Goal: Task Accomplishment & Management: Manage account settings

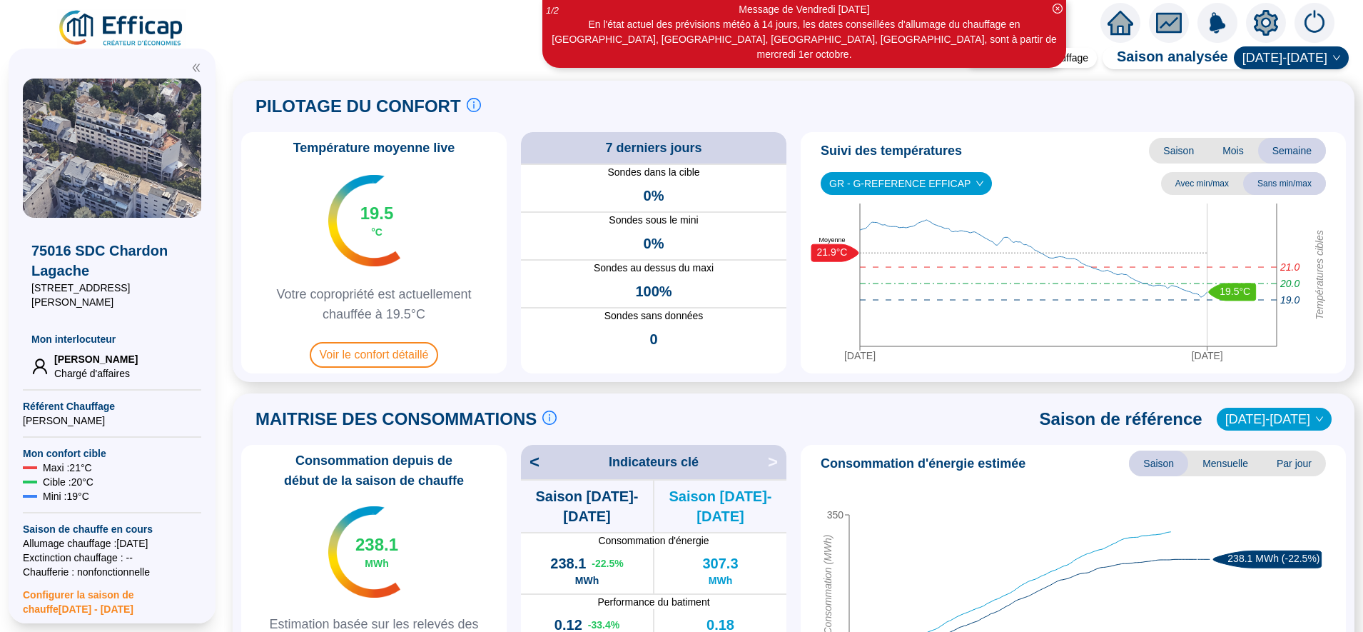
scroll to position [163, 0]
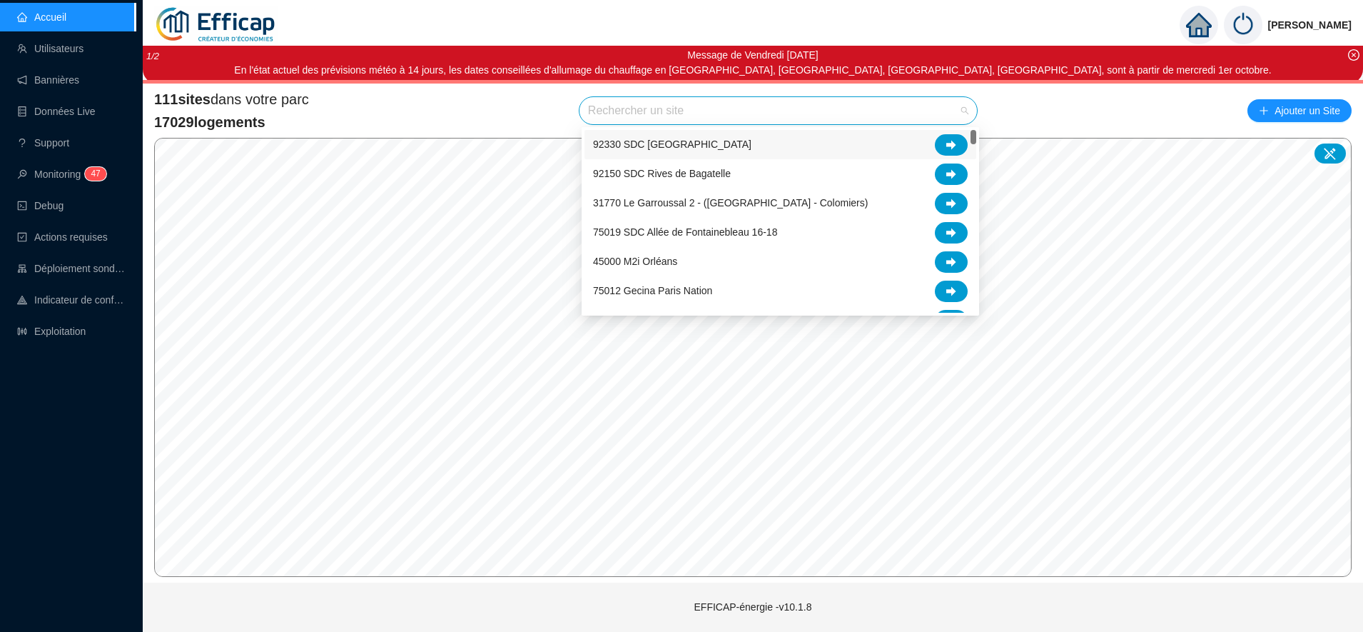
click at [639, 113] on input "search" at bounding box center [772, 110] width 368 height 27
click at [639, 111] on input "g" at bounding box center [772, 110] width 368 height 27
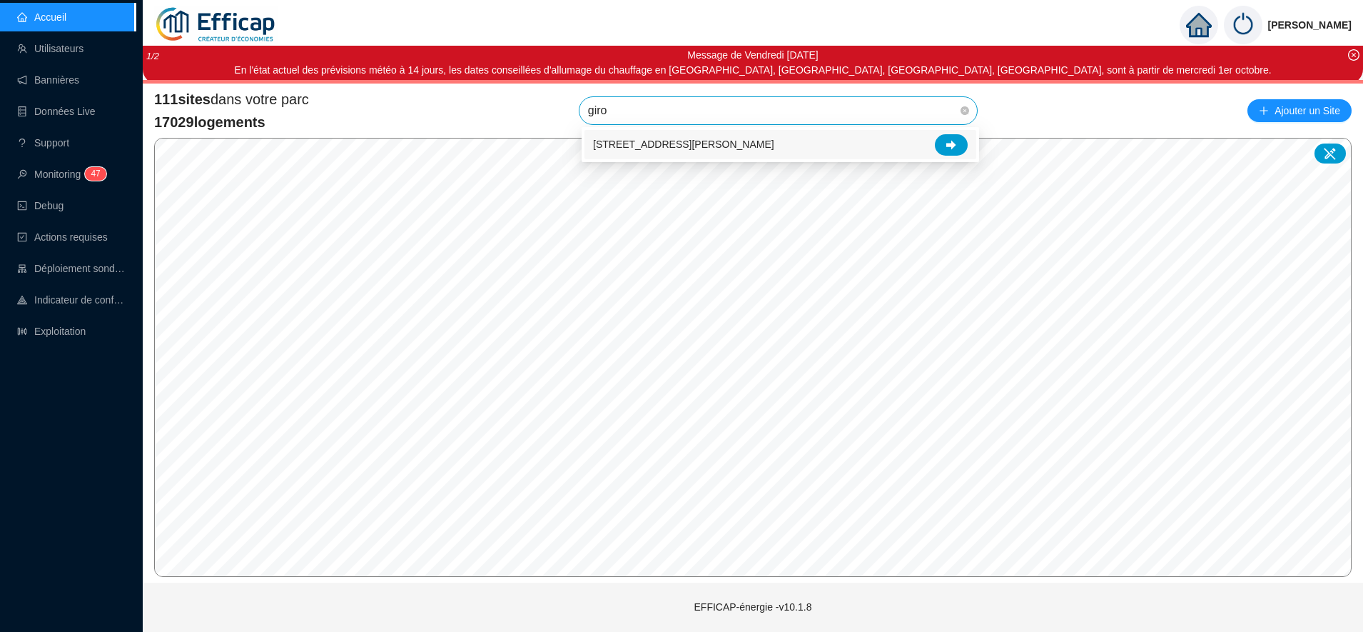
type input "giro"
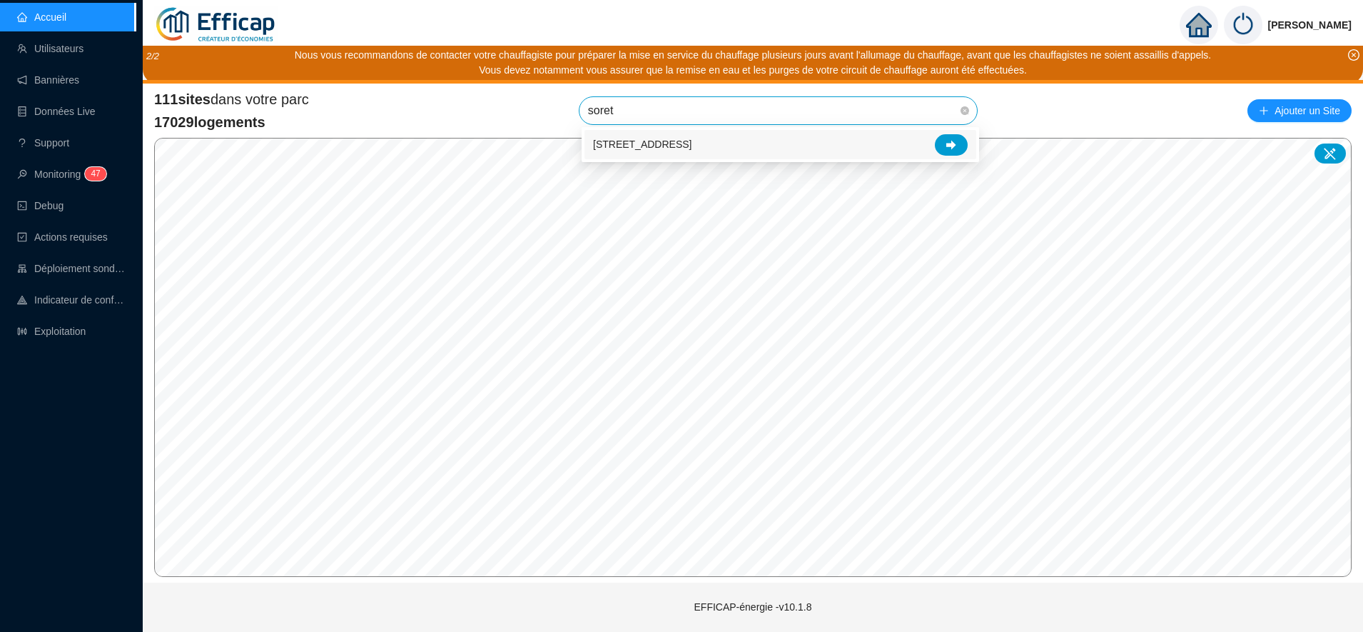
type input "soret"
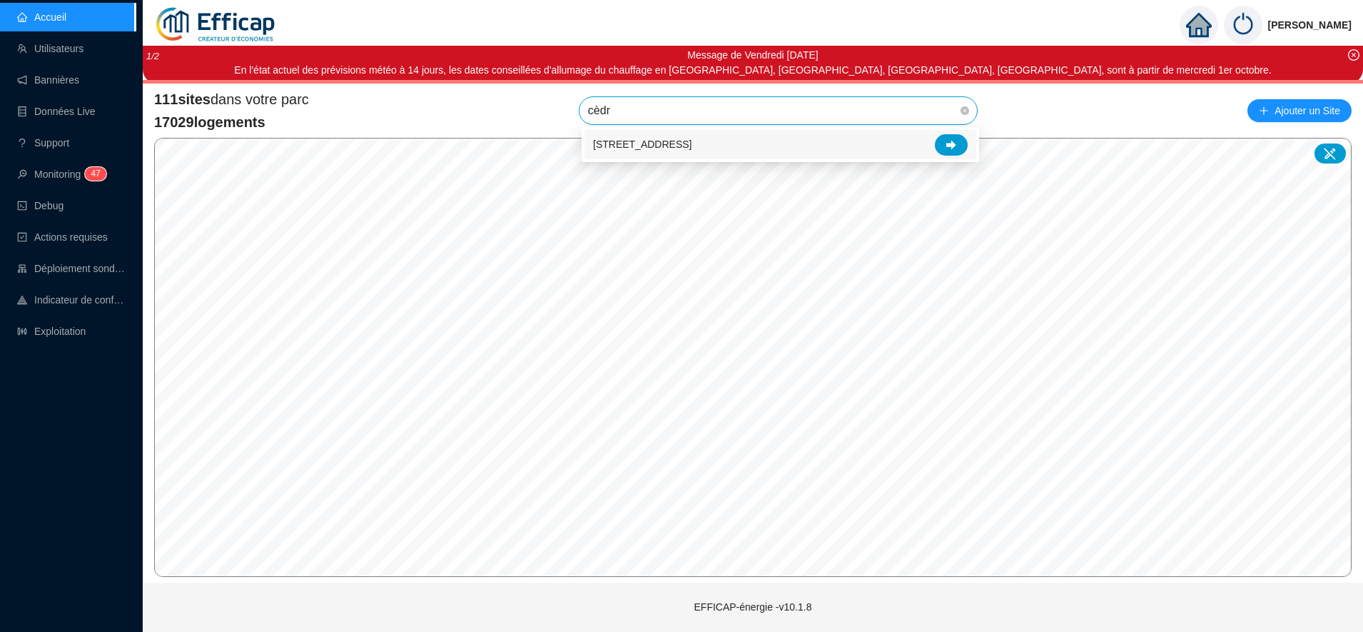
type input "cèdr"
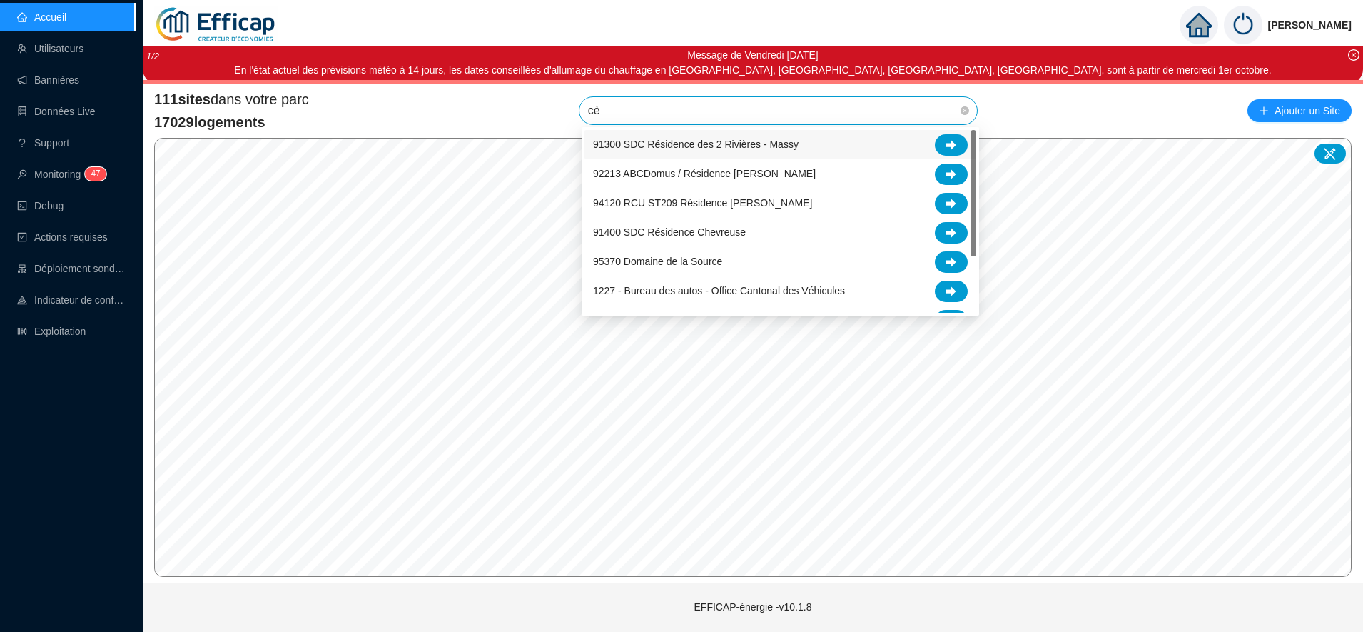
type input "cèd"
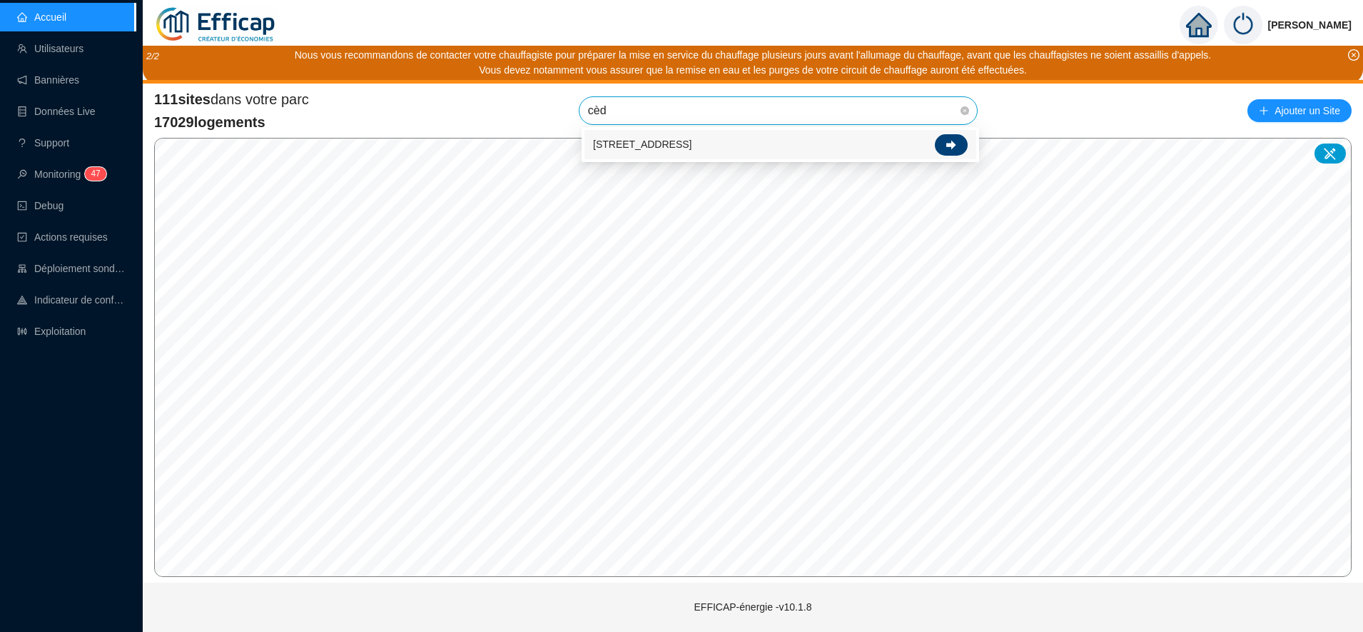
click at [949, 138] on div at bounding box center [951, 144] width 33 height 21
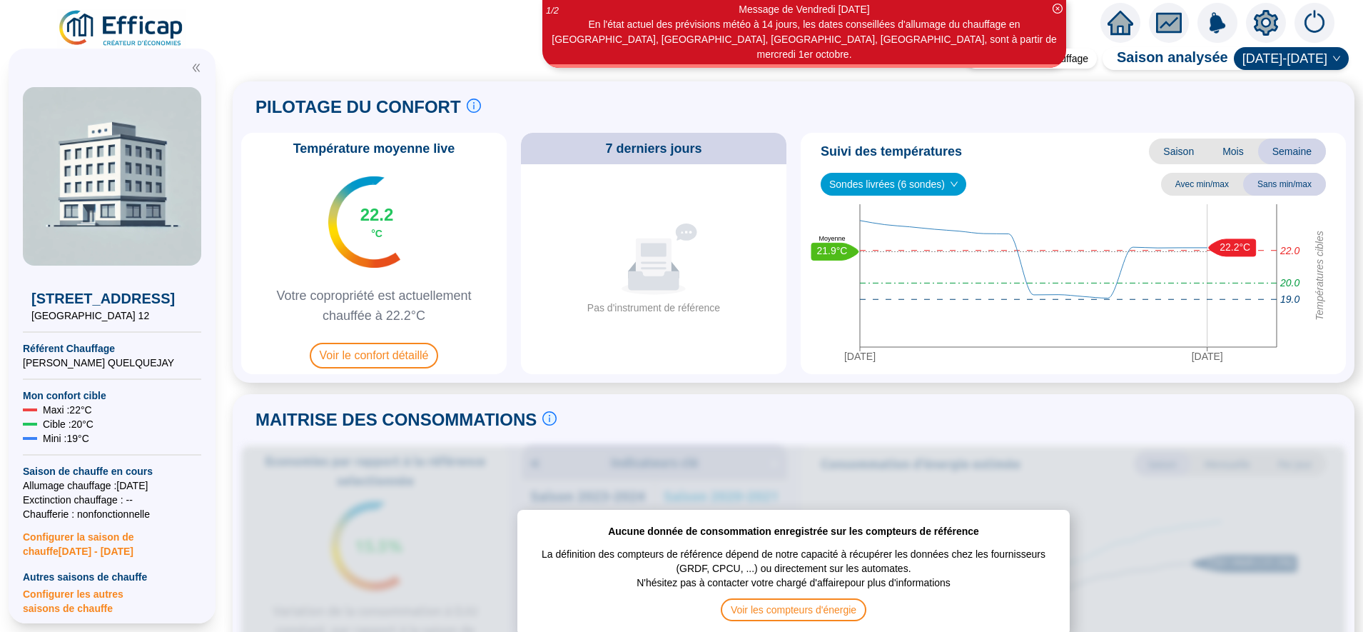
click at [1251, 26] on div at bounding box center [1266, 23] width 40 height 40
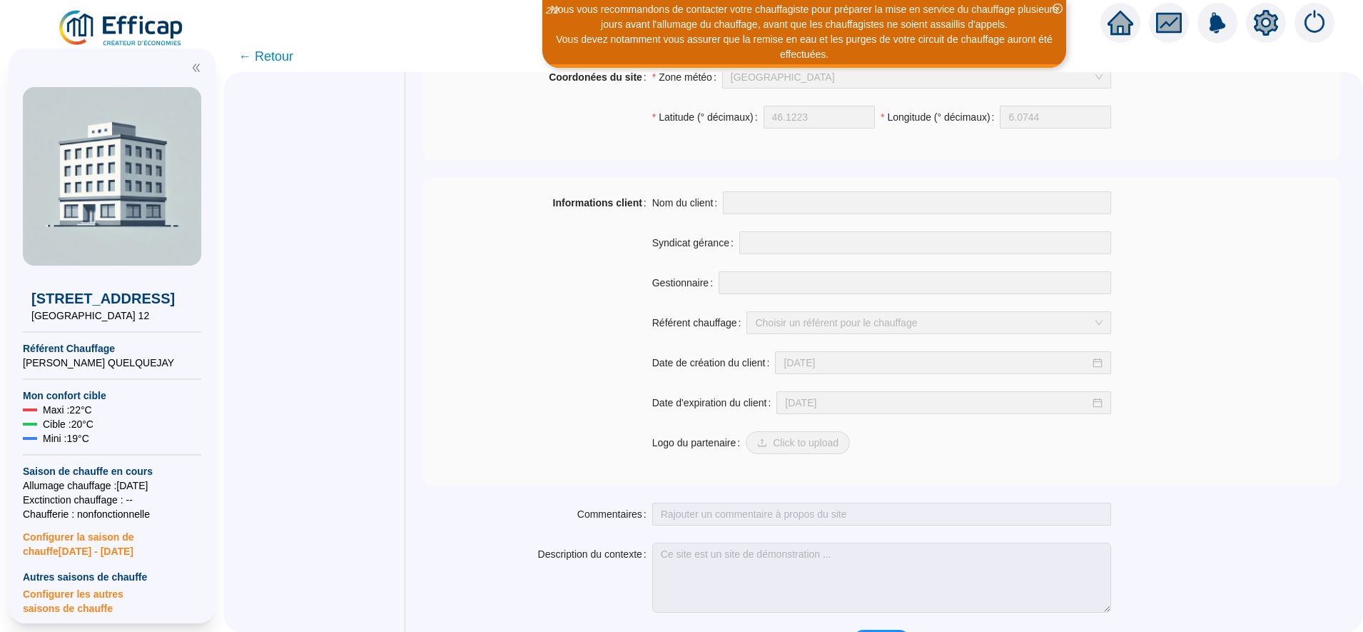
scroll to position [1015, 0]
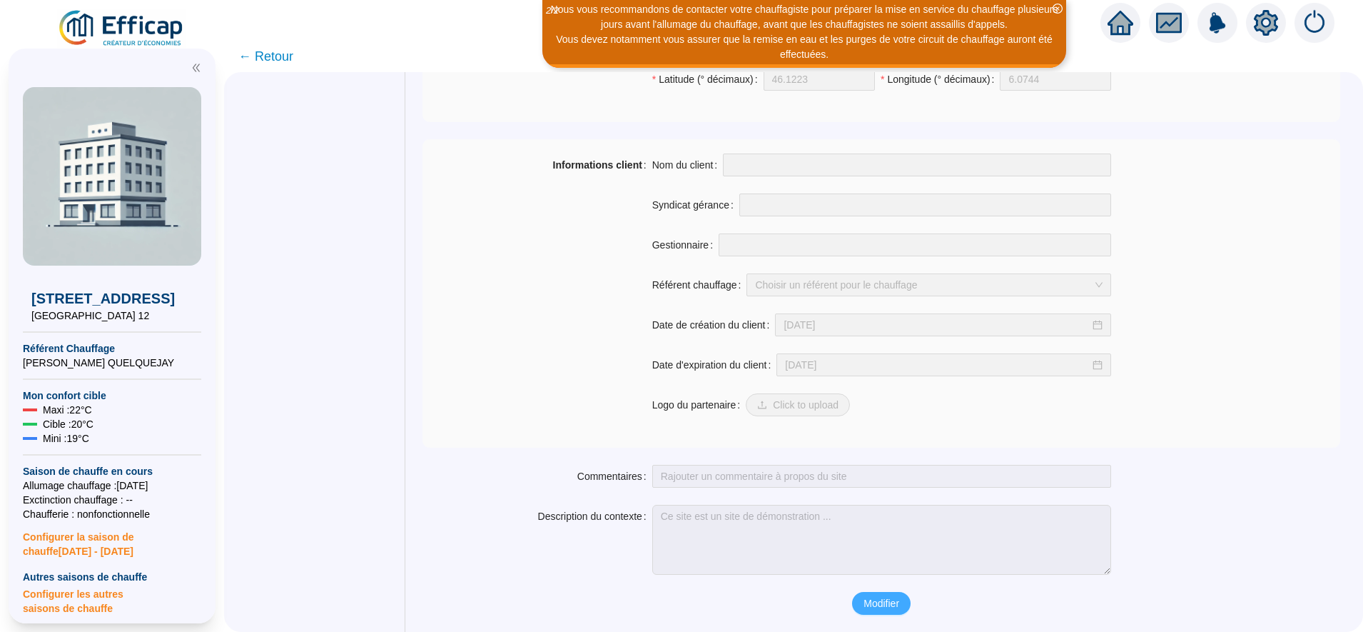
click at [880, 603] on span "Modifier" at bounding box center [882, 603] width 36 height 15
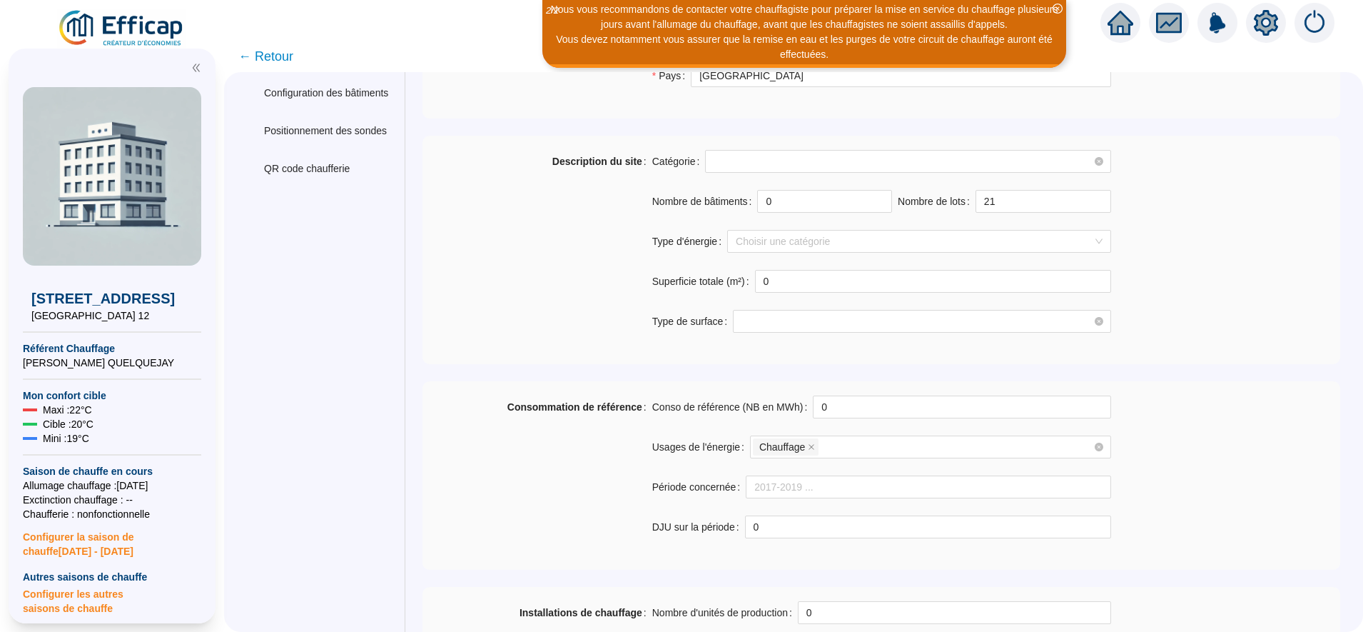
scroll to position [0, 0]
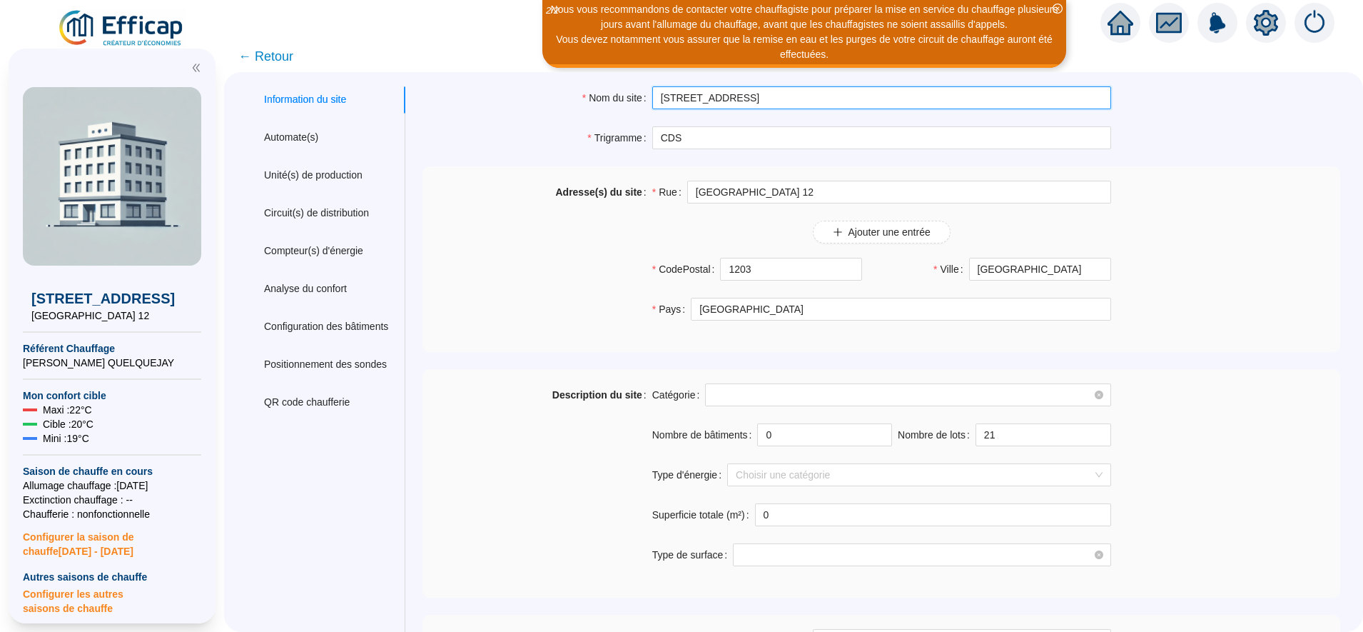
click at [758, 92] on input "[STREET_ADDRESS]" at bounding box center [881, 97] width 459 height 23
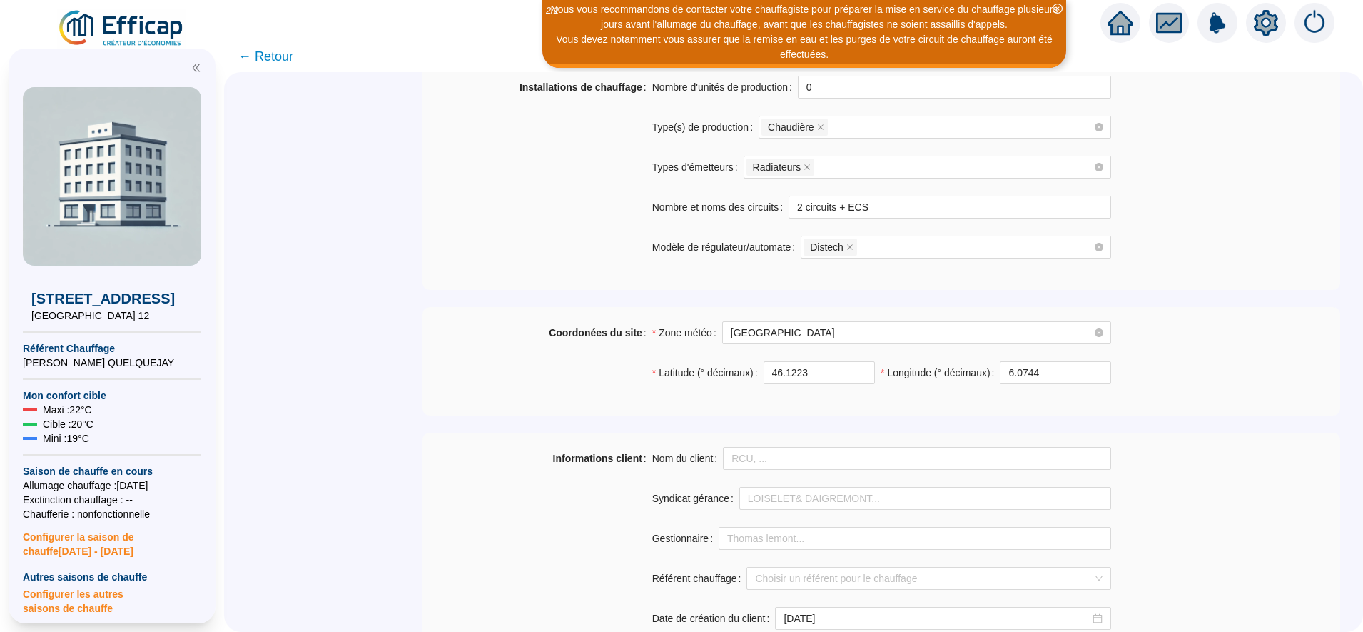
scroll to position [760, 0]
click at [822, 367] on input "46.1223" at bounding box center [820, 371] width 110 height 21
type input "46.20667"
click at [1055, 373] on input "6.0744" at bounding box center [1055, 371] width 109 height 21
click at [1055, 373] on input "6." at bounding box center [1055, 371] width 109 height 21
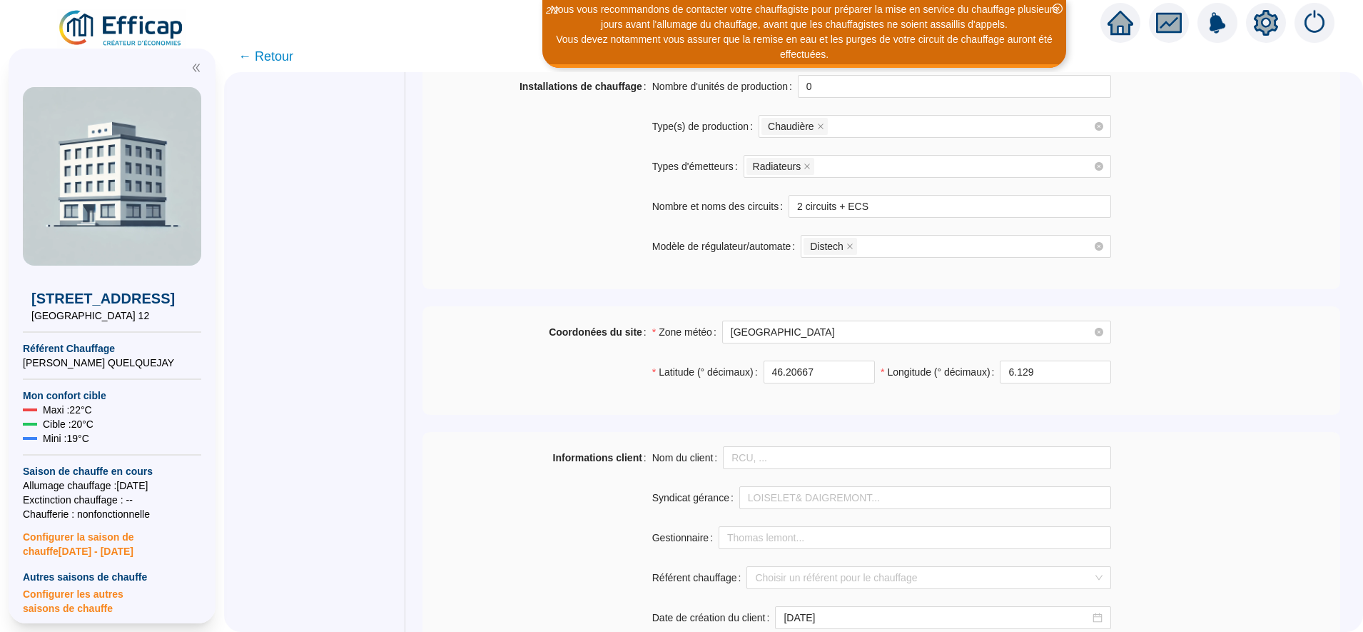
click at [1241, 389] on div "Coordonées du site Zone météo [GEOGRAPHIC_DATA] Latitude (° décimaux) 46.20667 …" at bounding box center [882, 361] width 918 height 80
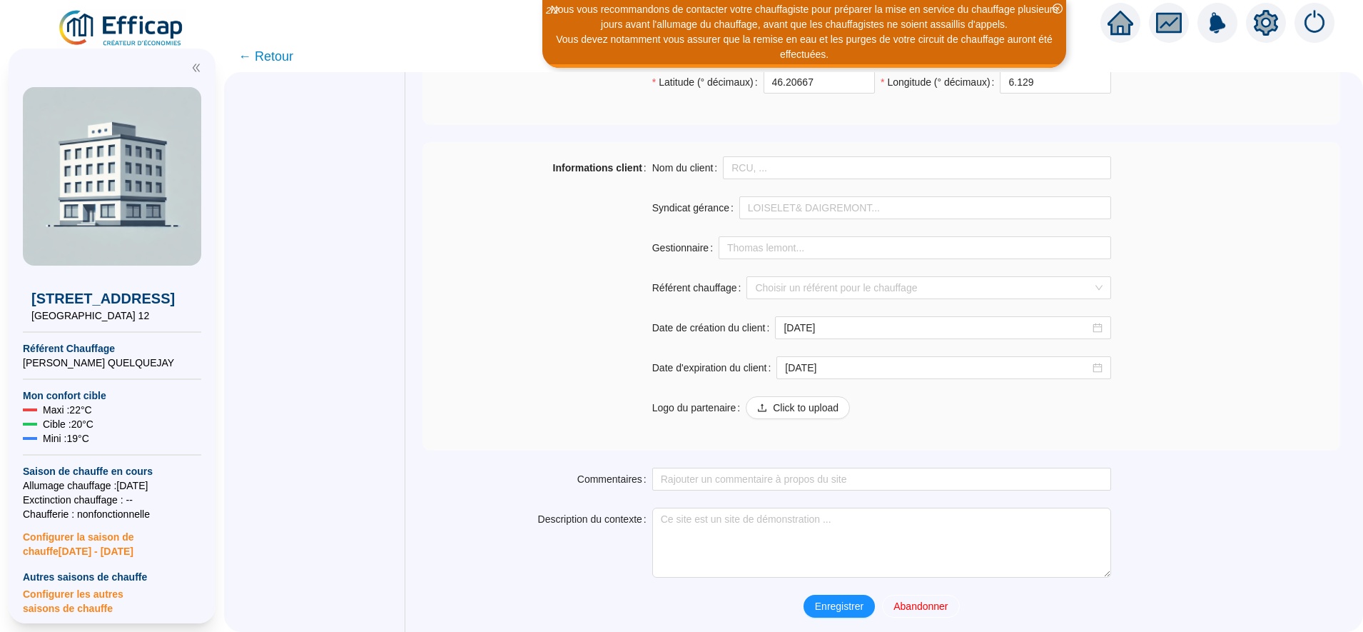
scroll to position [1051, 0]
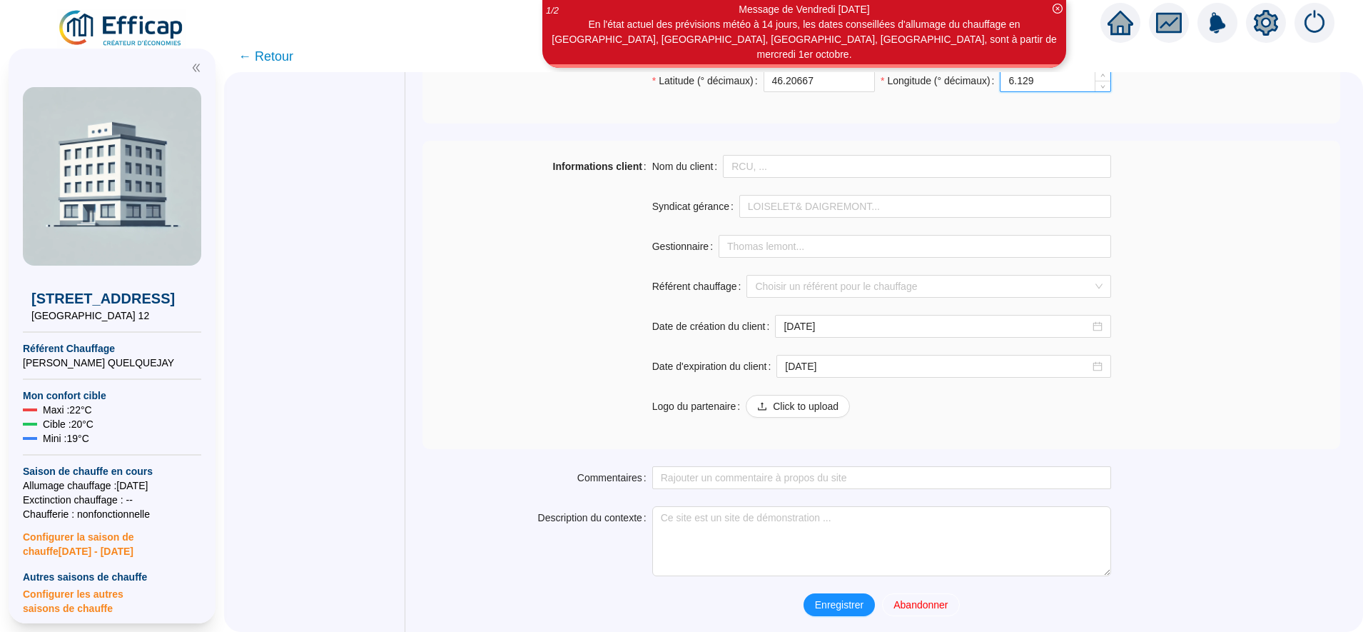
click at [1049, 78] on input "6.129" at bounding box center [1055, 80] width 109 height 21
type input "6.129"
click at [840, 598] on span "Enregistrer" at bounding box center [839, 605] width 49 height 15
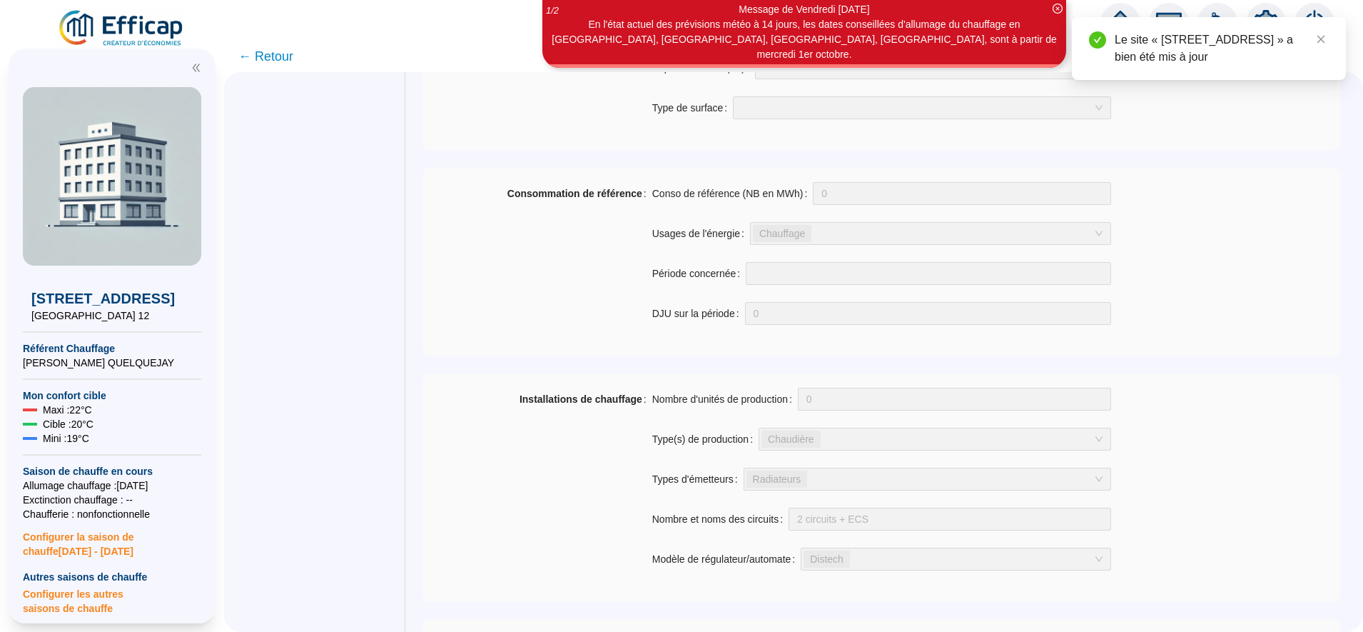
scroll to position [383, 0]
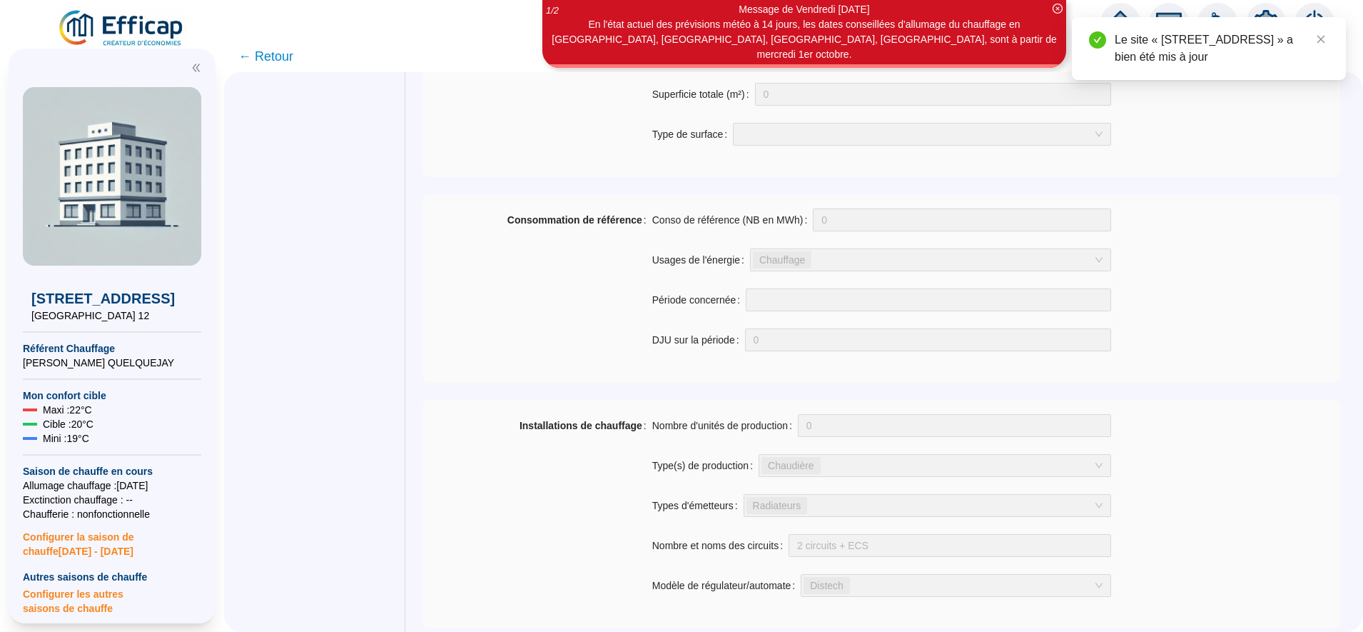
click at [293, 61] on span "← Retour" at bounding box center [265, 56] width 55 height 20
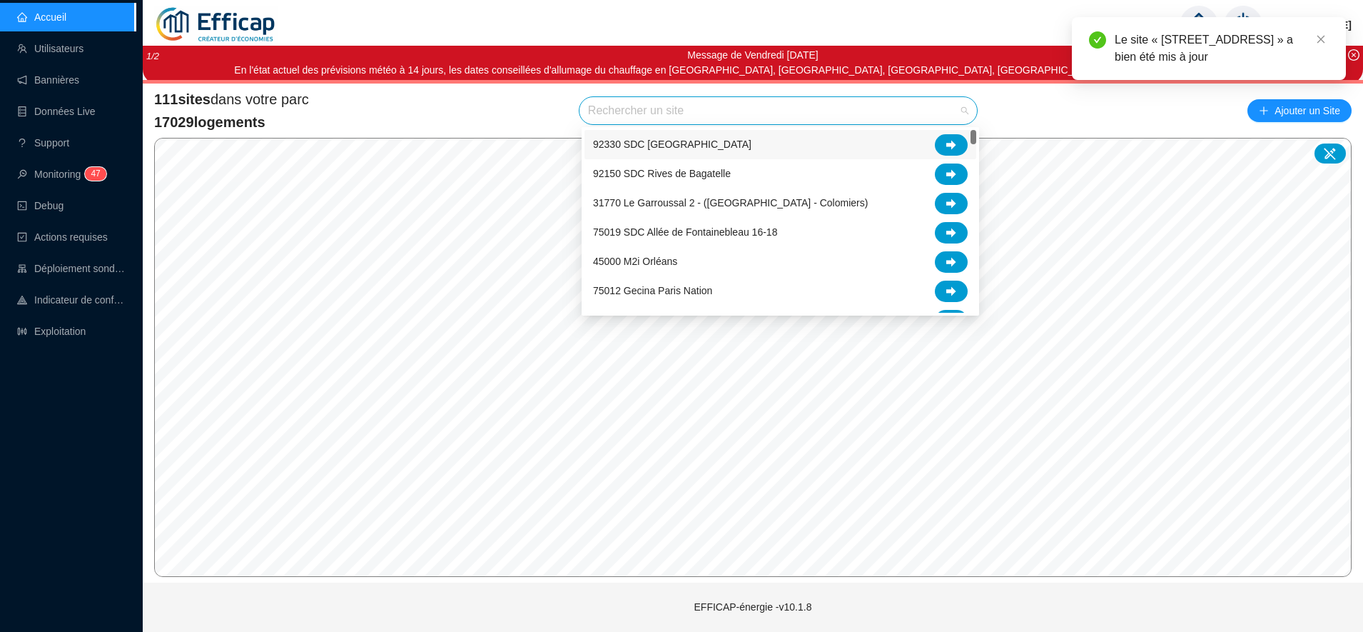
click at [613, 109] on input "search" at bounding box center [772, 110] width 368 height 27
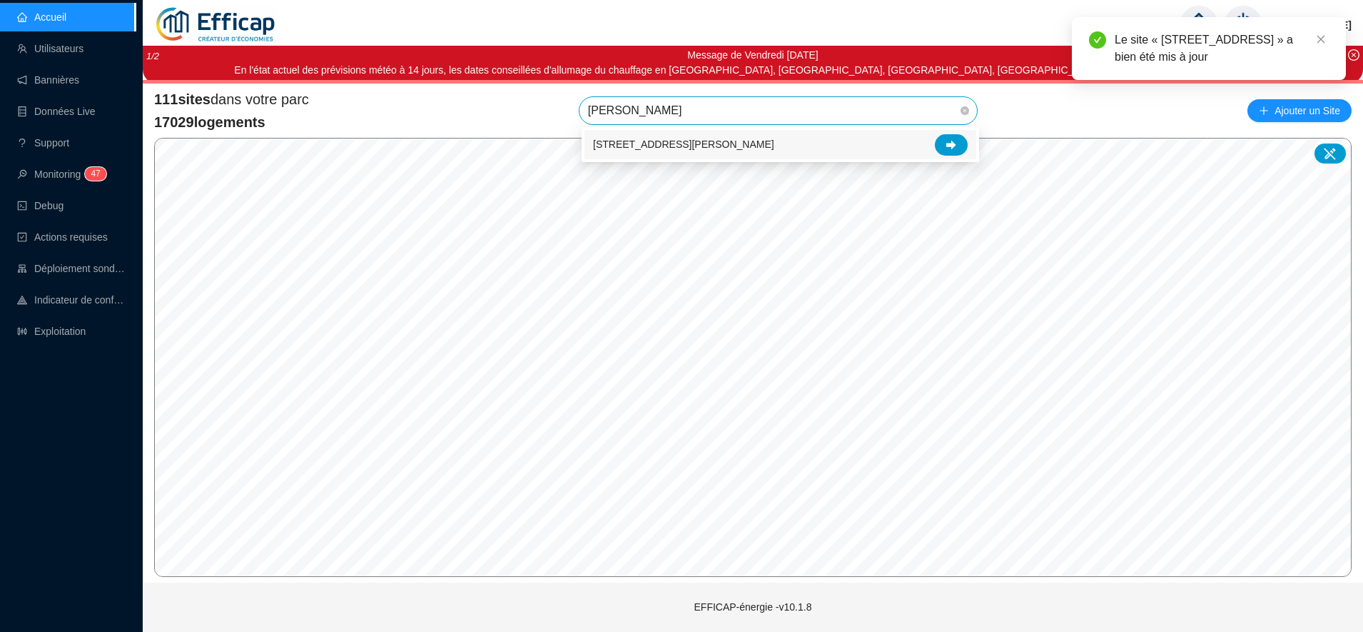
type input "[PERSON_NAME]"
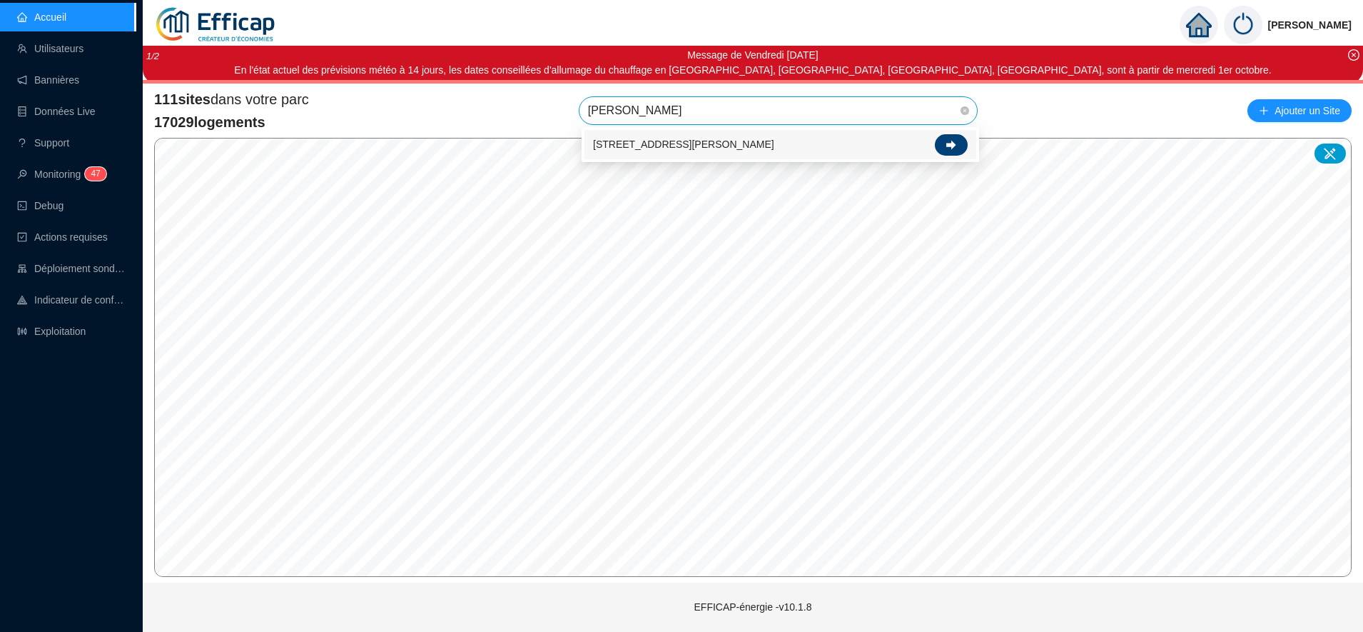
click at [955, 138] on div at bounding box center [951, 144] width 33 height 21
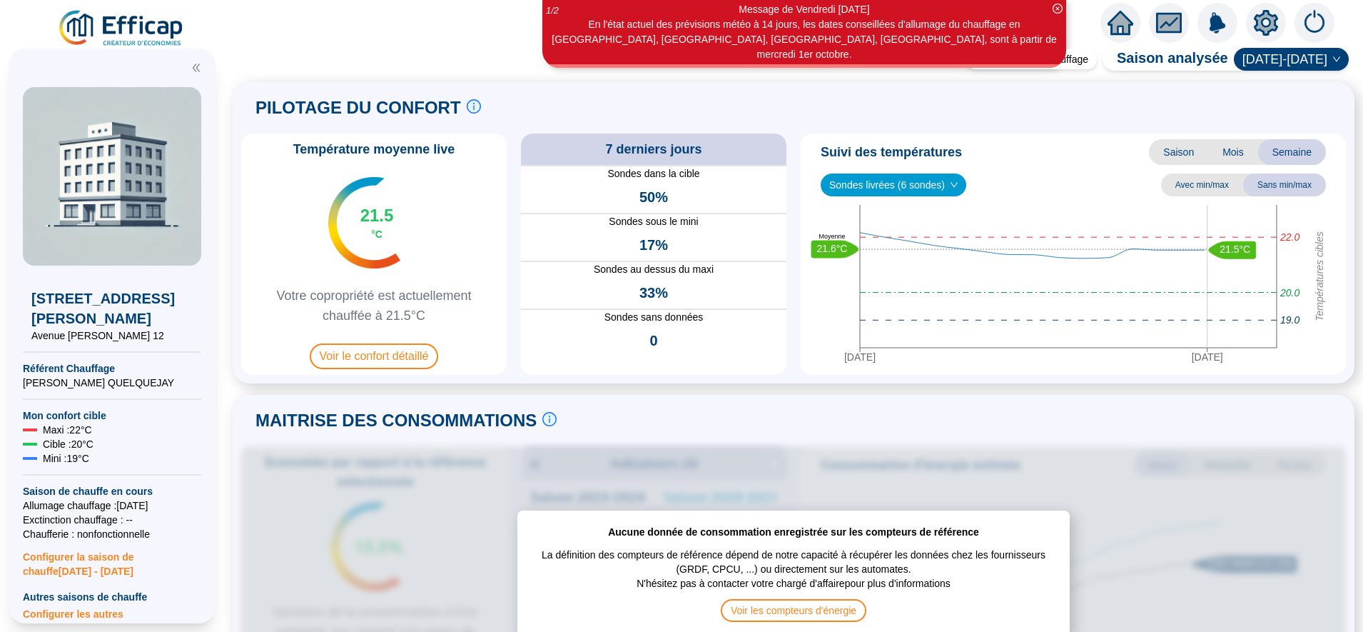
click at [1275, 27] on icon "setting" at bounding box center [1266, 22] width 24 height 23
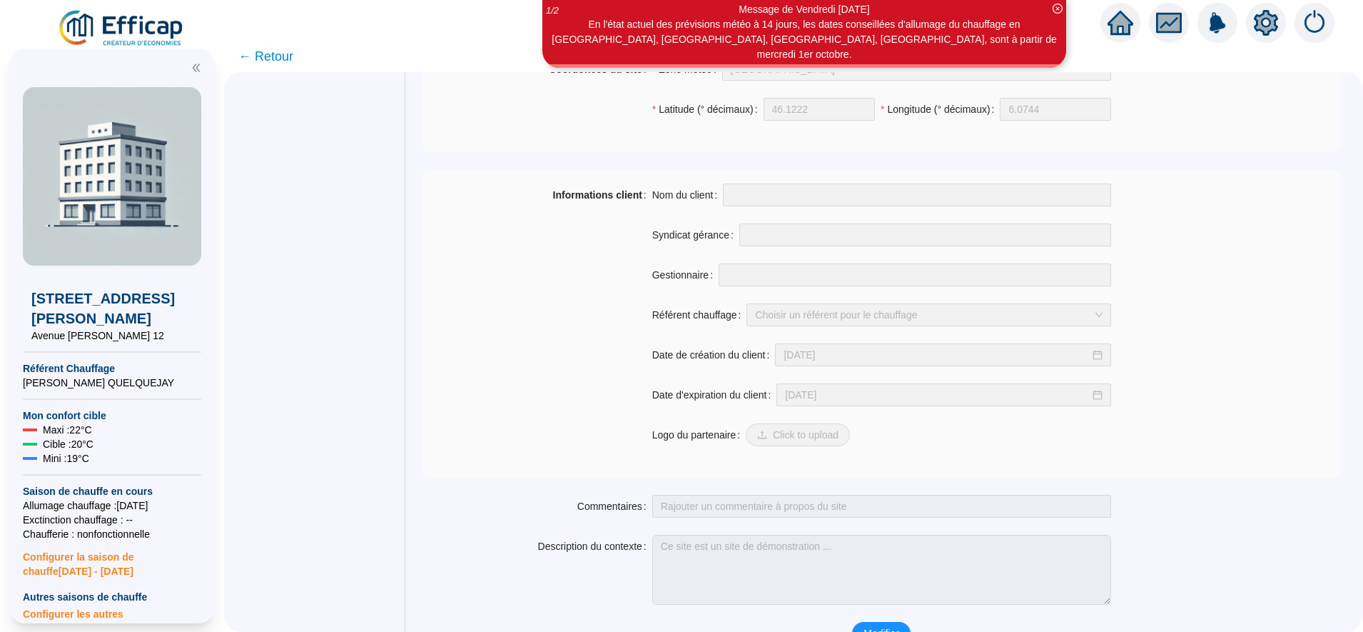
scroll to position [987, 0]
click at [877, 630] on span "Modifier" at bounding box center [882, 631] width 36 height 15
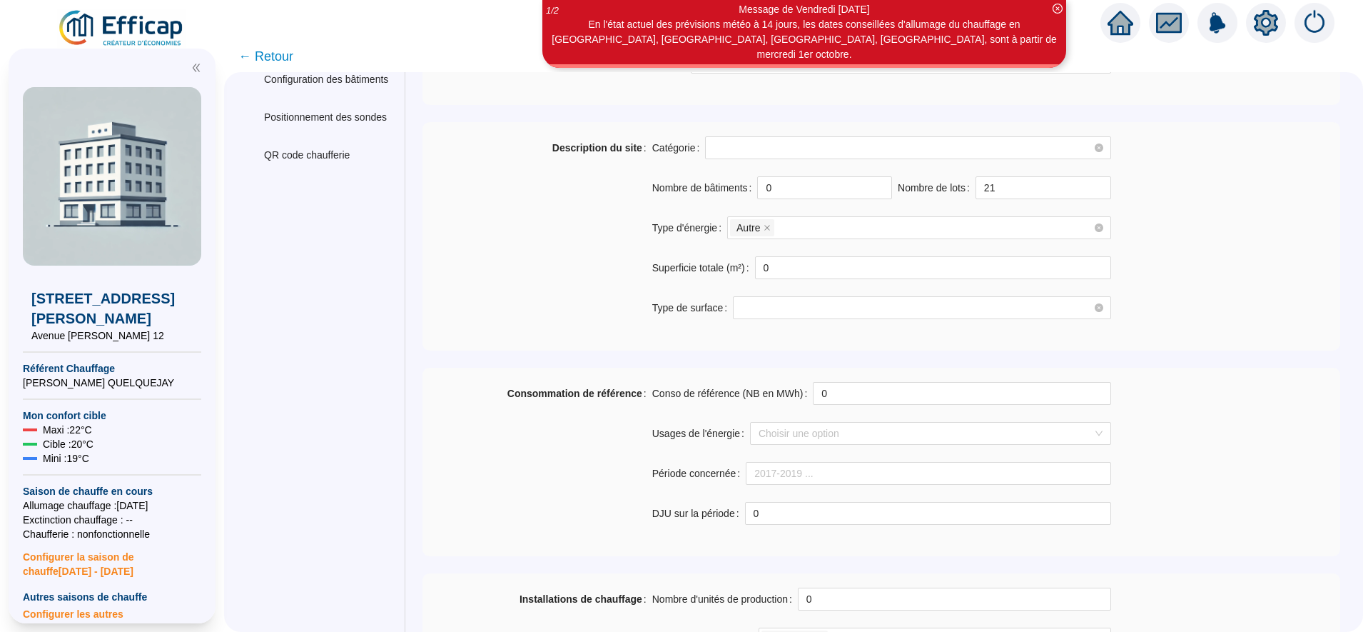
scroll to position [0, 0]
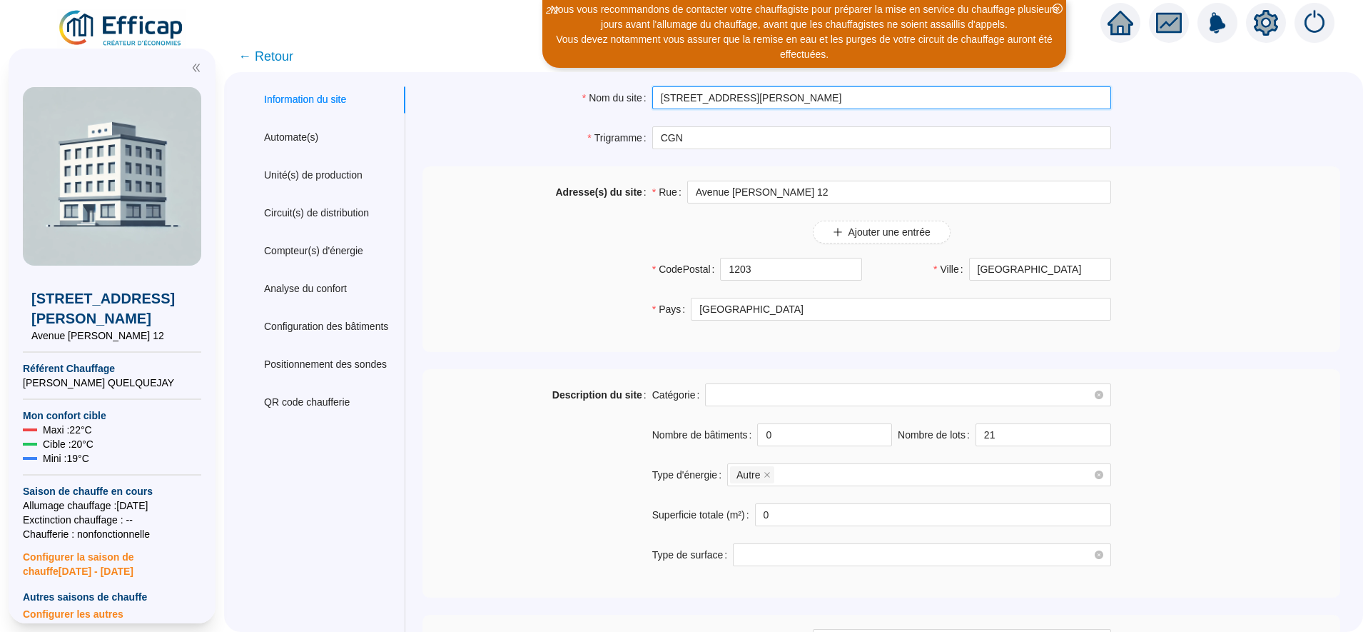
click at [782, 94] on input "[STREET_ADDRESS][PERSON_NAME]" at bounding box center [881, 97] width 459 height 23
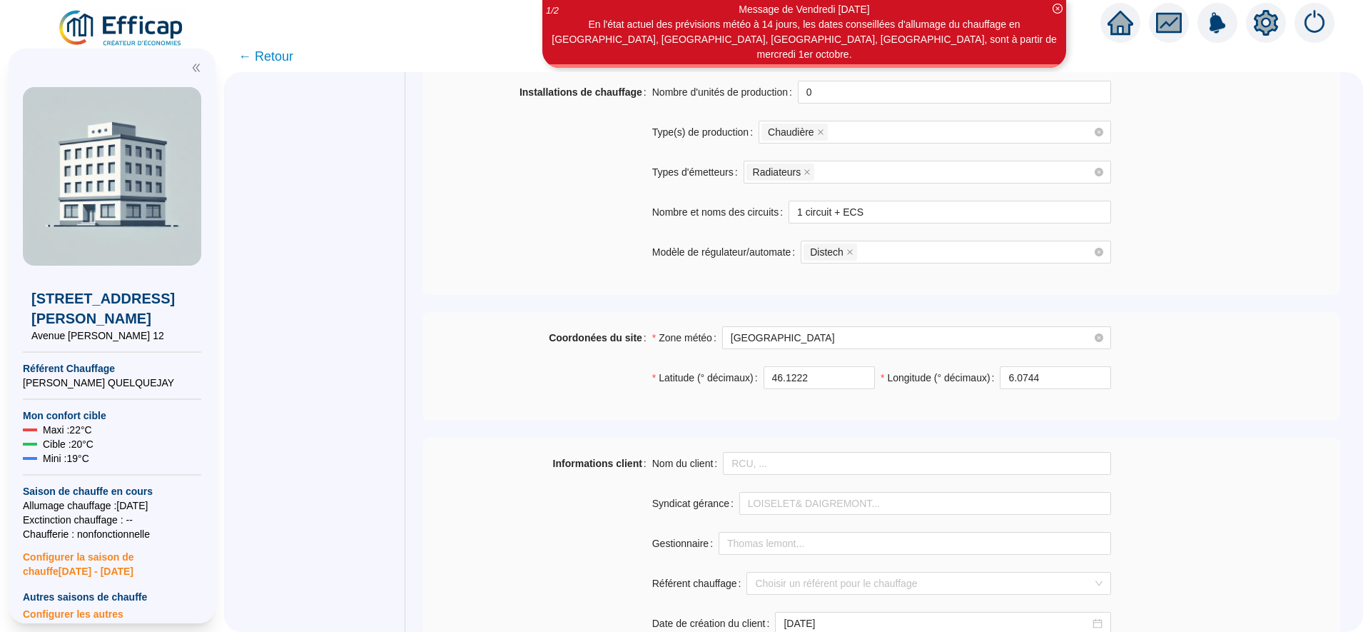
scroll to position [761, 0]
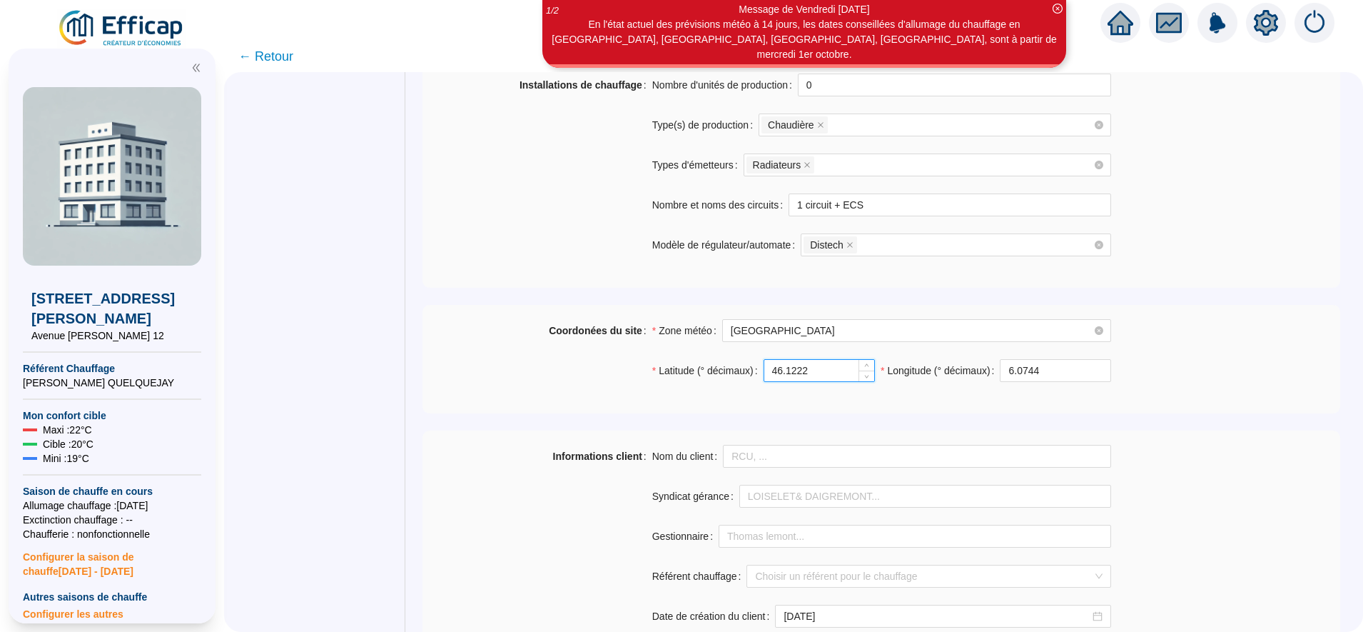
click at [830, 373] on input "46.1222" at bounding box center [820, 370] width 110 height 21
type input "46.20664"
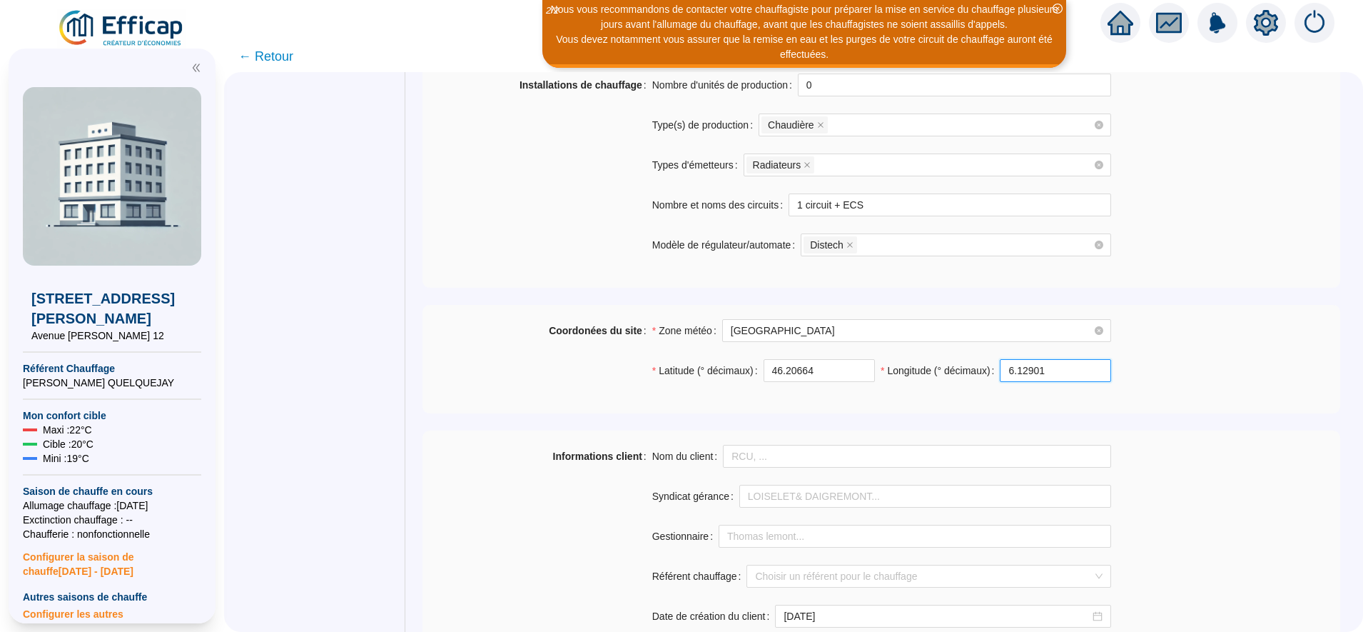
type input "6.12901"
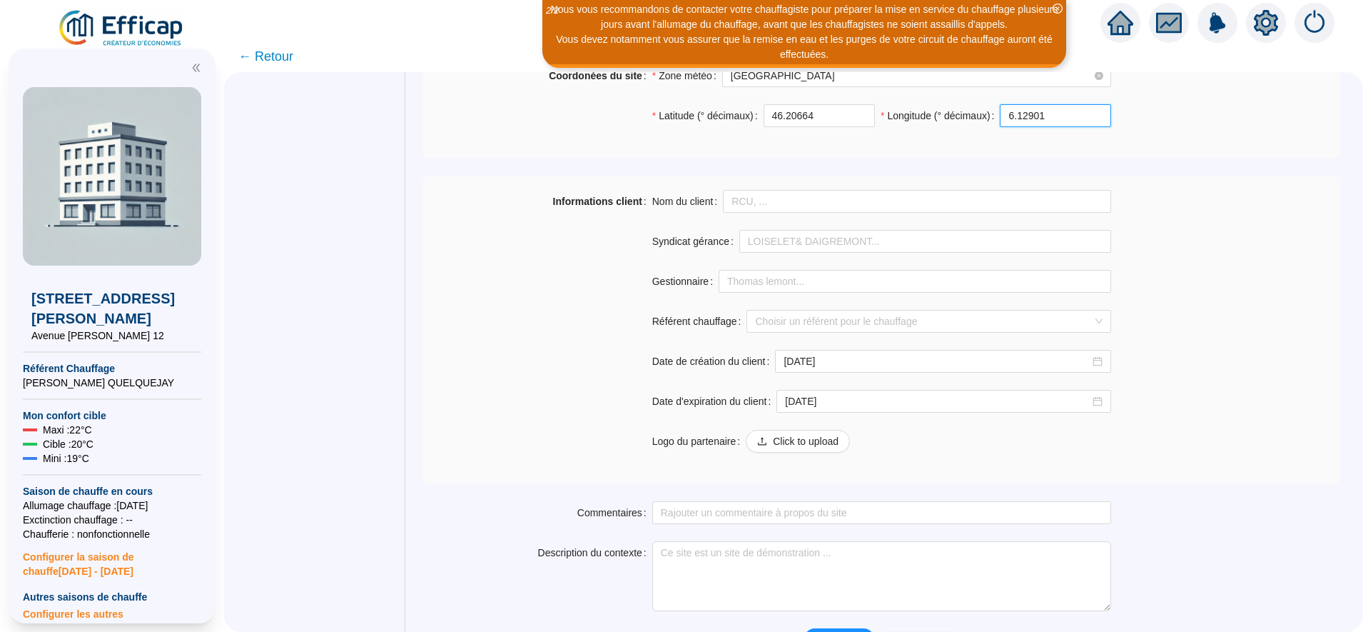
scroll to position [1052, 0]
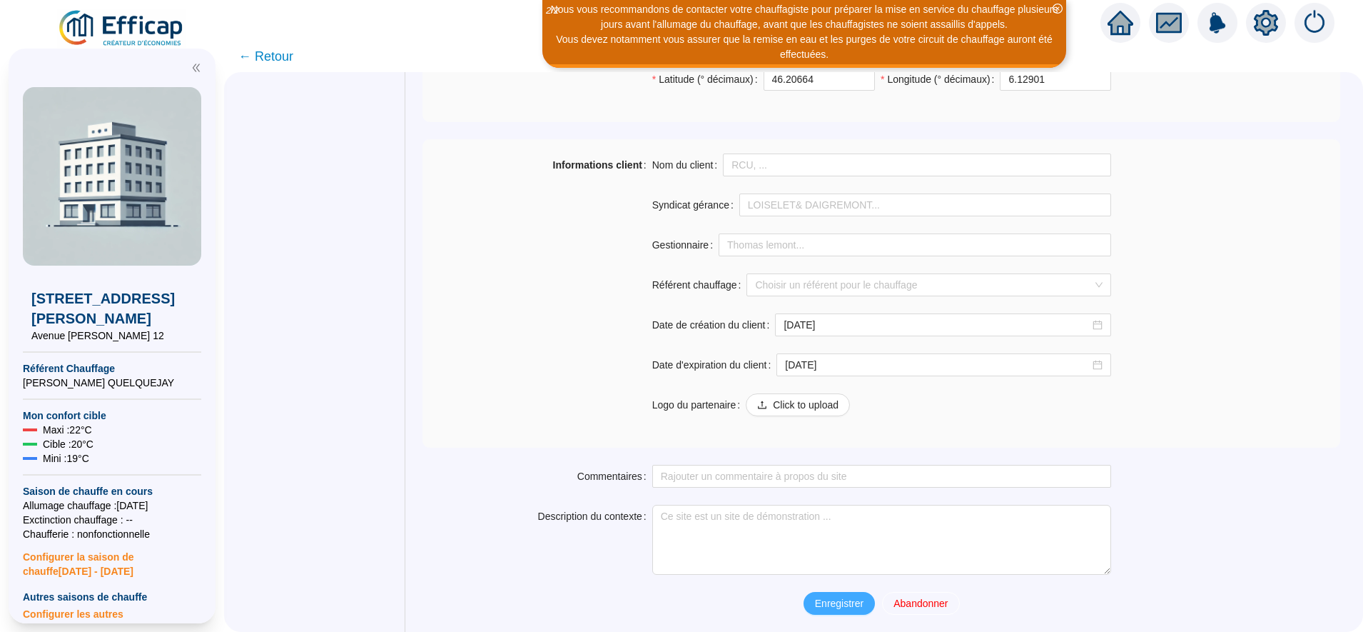
click at [817, 603] on span "Enregistrer" at bounding box center [839, 603] width 49 height 15
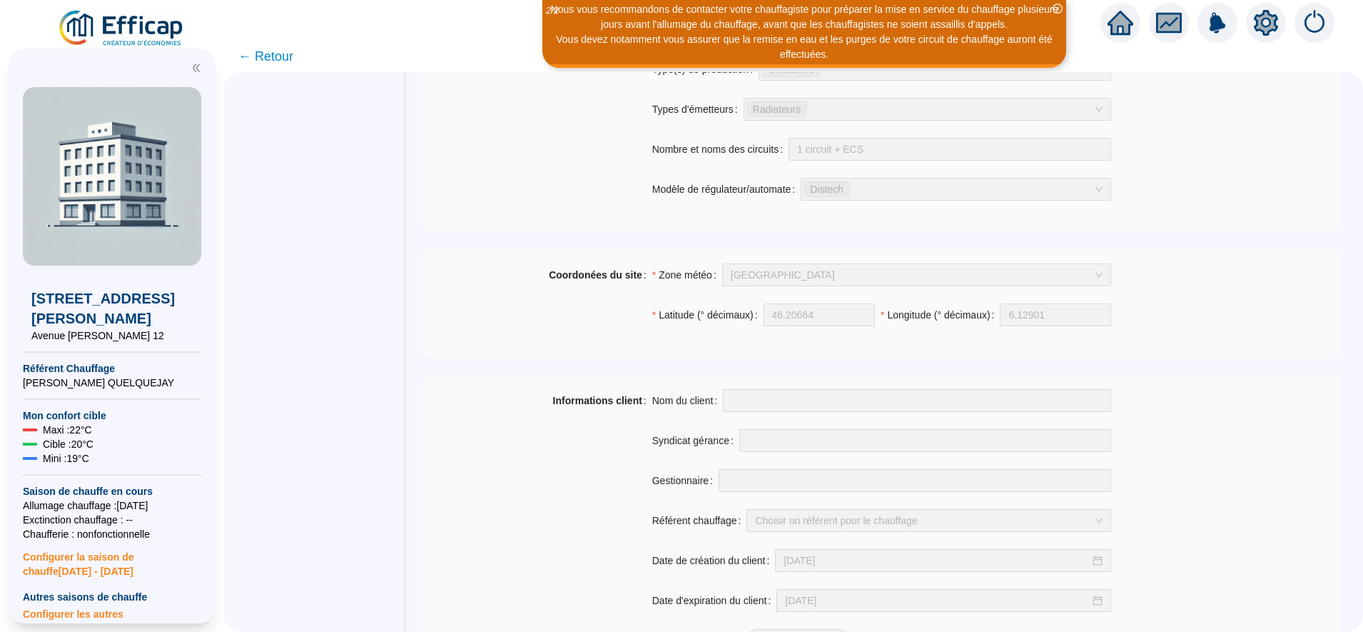
scroll to position [778, 0]
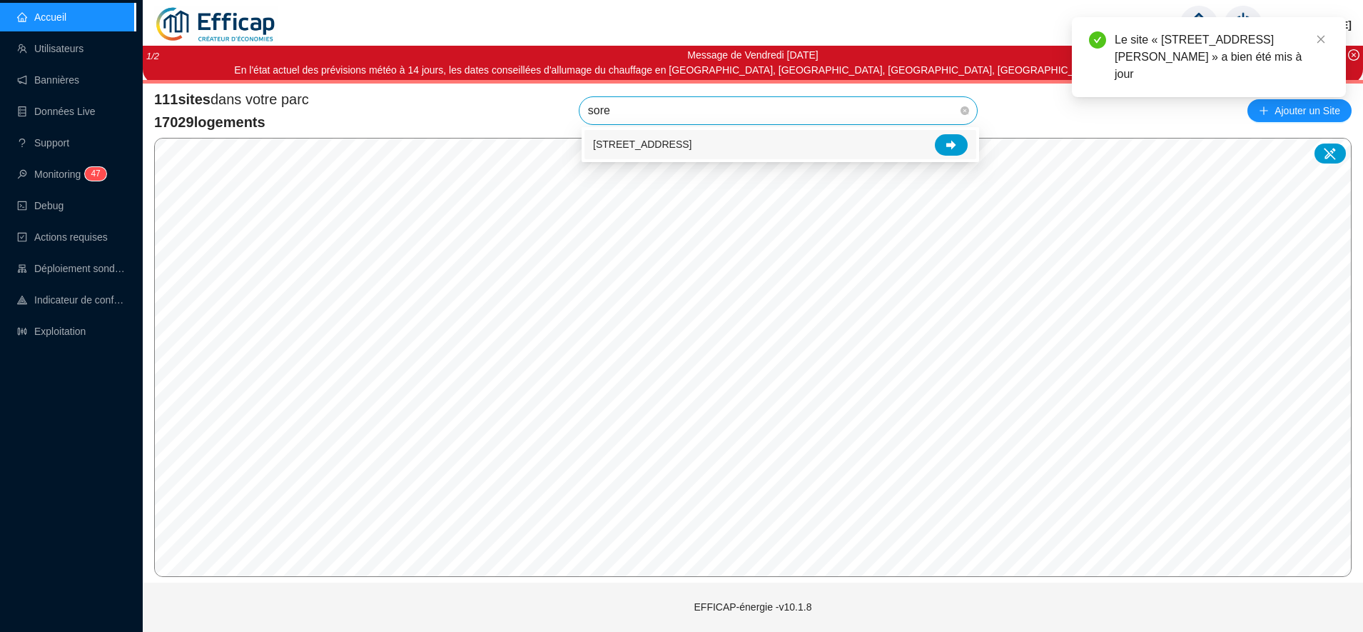
type input "soret"
click at [937, 146] on div at bounding box center [951, 144] width 33 height 21
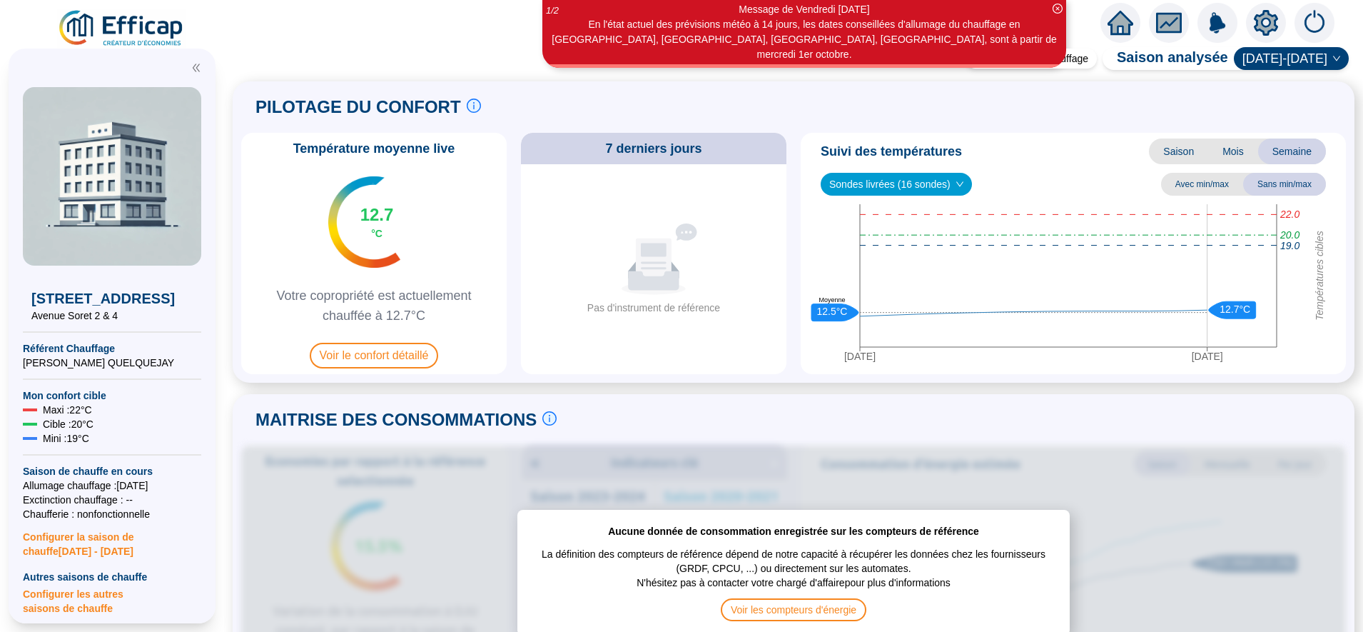
click at [1274, 14] on icon "setting" at bounding box center [1267, 23] width 26 height 26
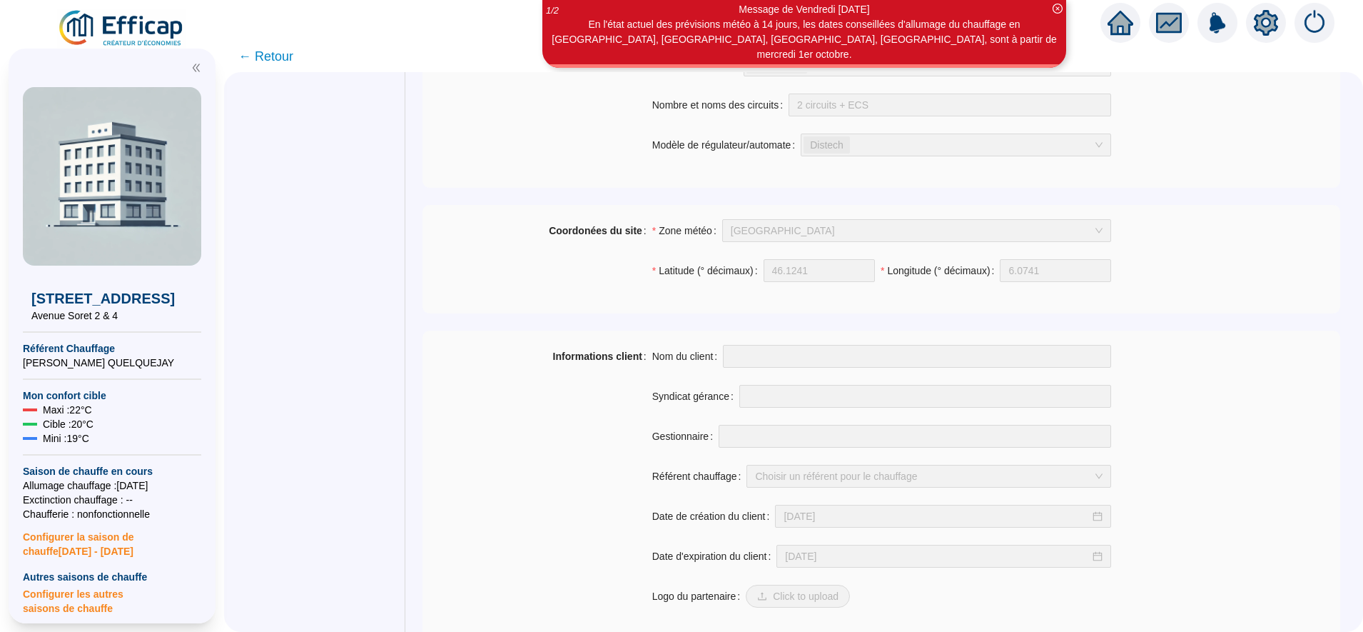
scroll to position [1015, 0]
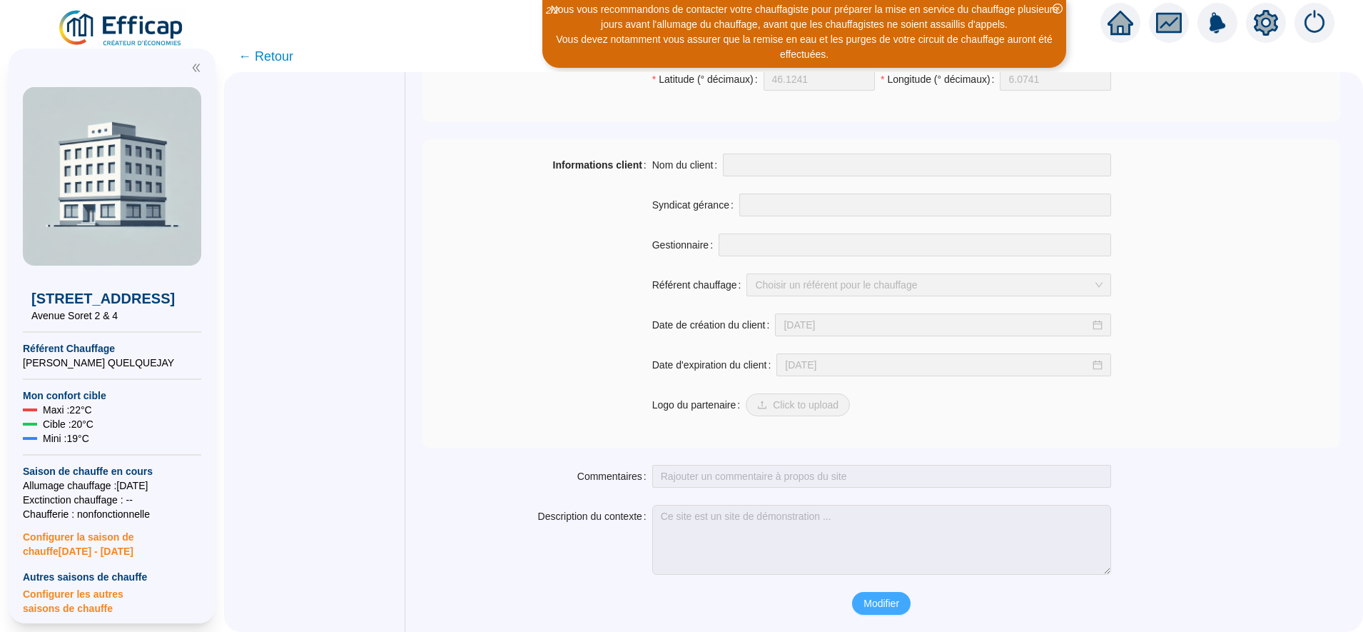
click at [875, 598] on span "Modifier" at bounding box center [882, 603] width 36 height 15
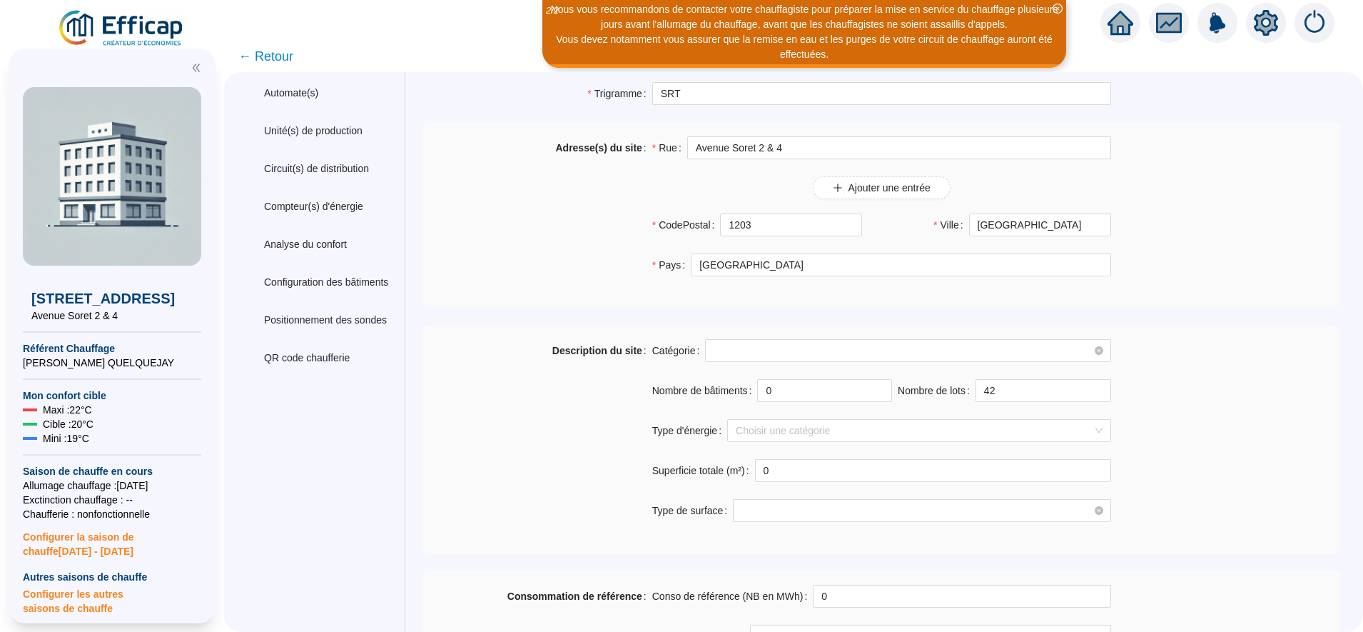
scroll to position [0, 0]
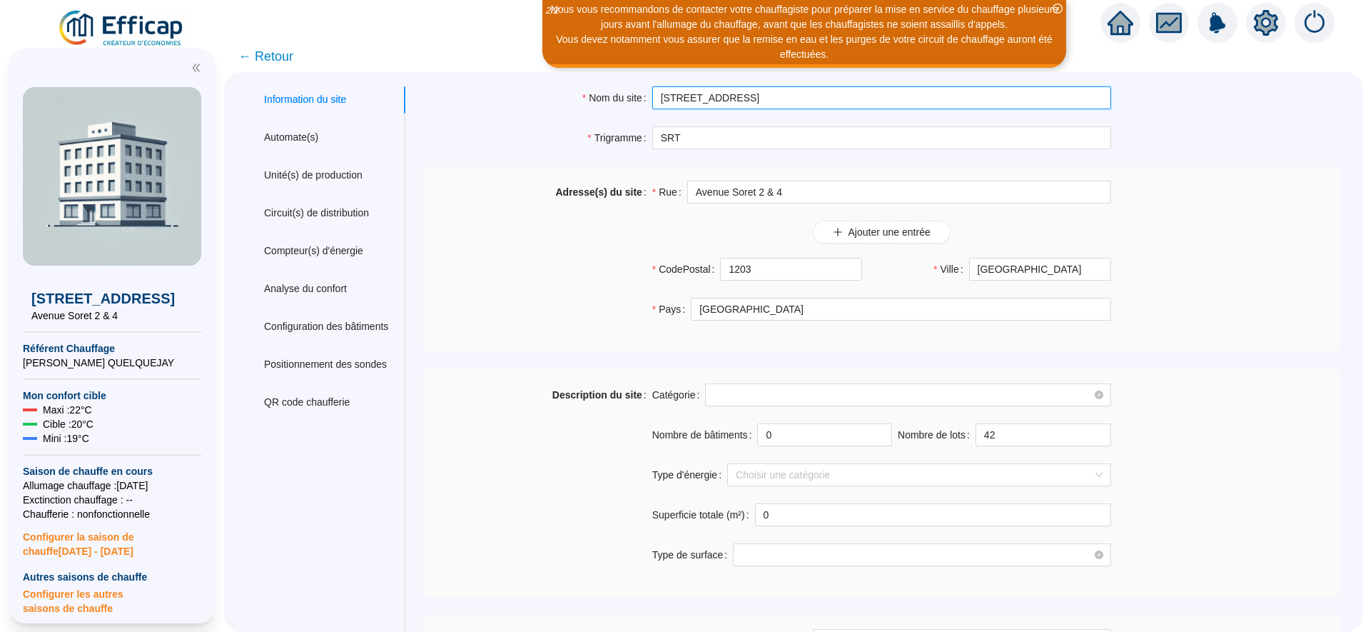
click at [759, 109] on input "[STREET_ADDRESS]" at bounding box center [881, 97] width 459 height 23
click at [754, 99] on input "[STREET_ADDRESS]" at bounding box center [881, 97] width 459 height 23
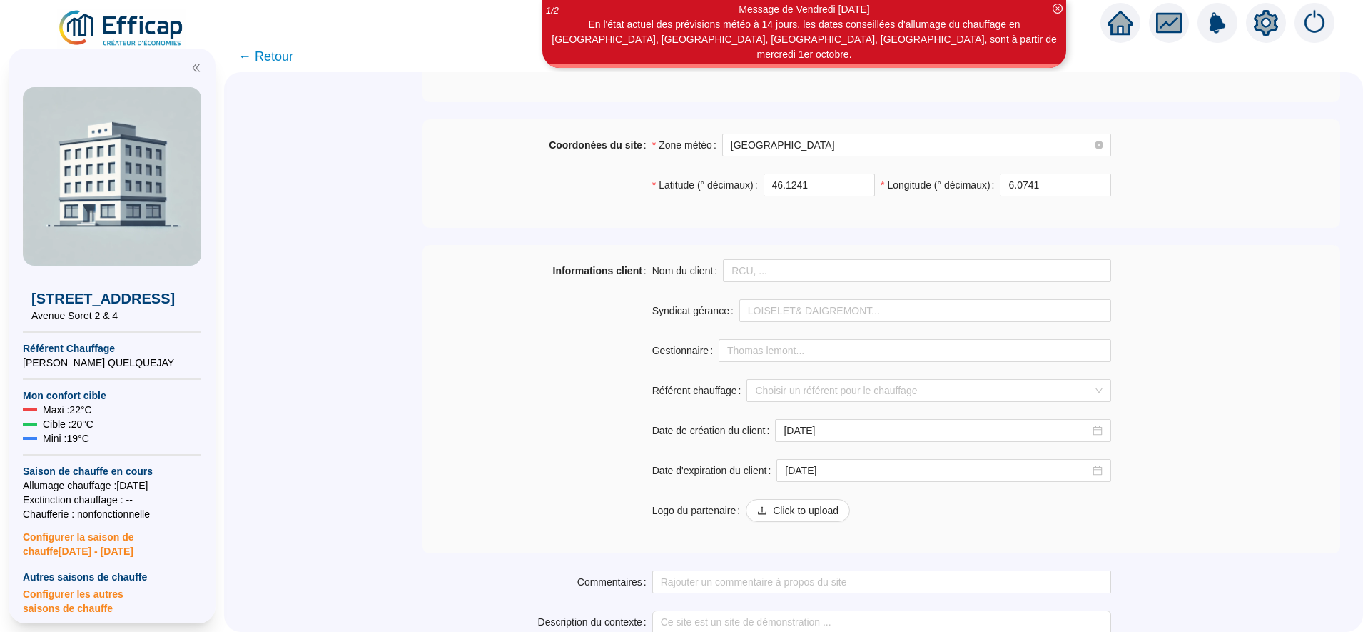
scroll to position [955, 0]
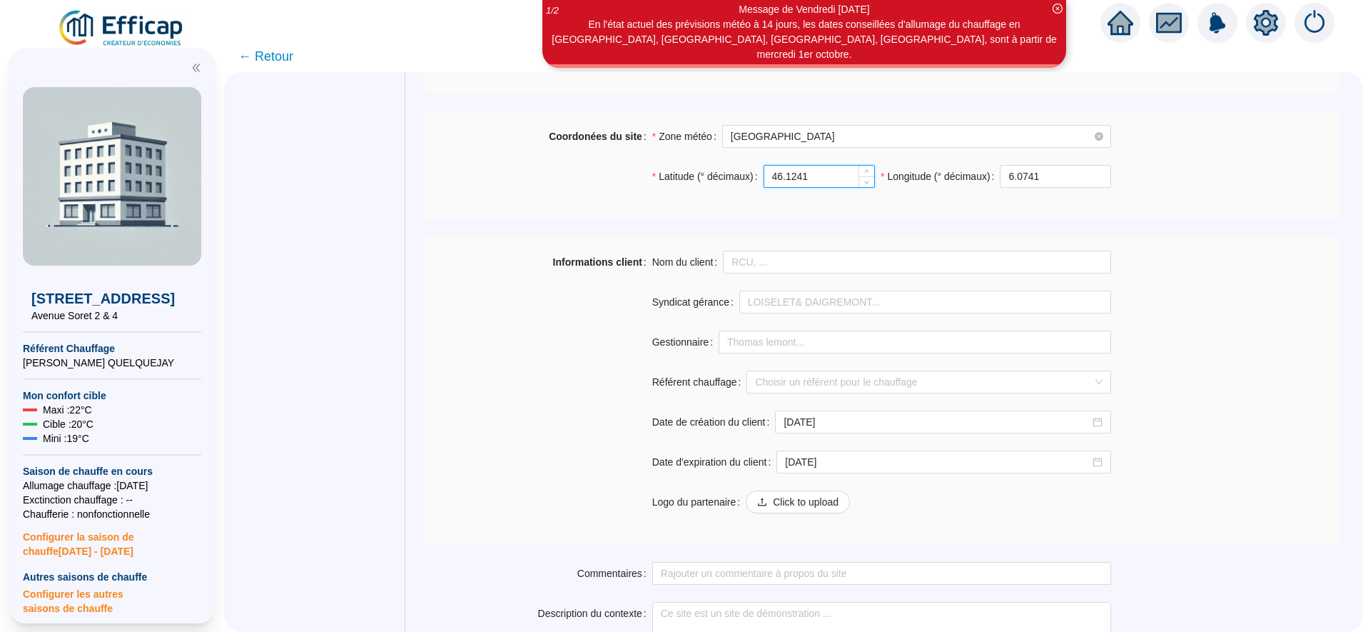
click at [832, 178] on input "46.1241" at bounding box center [820, 176] width 110 height 21
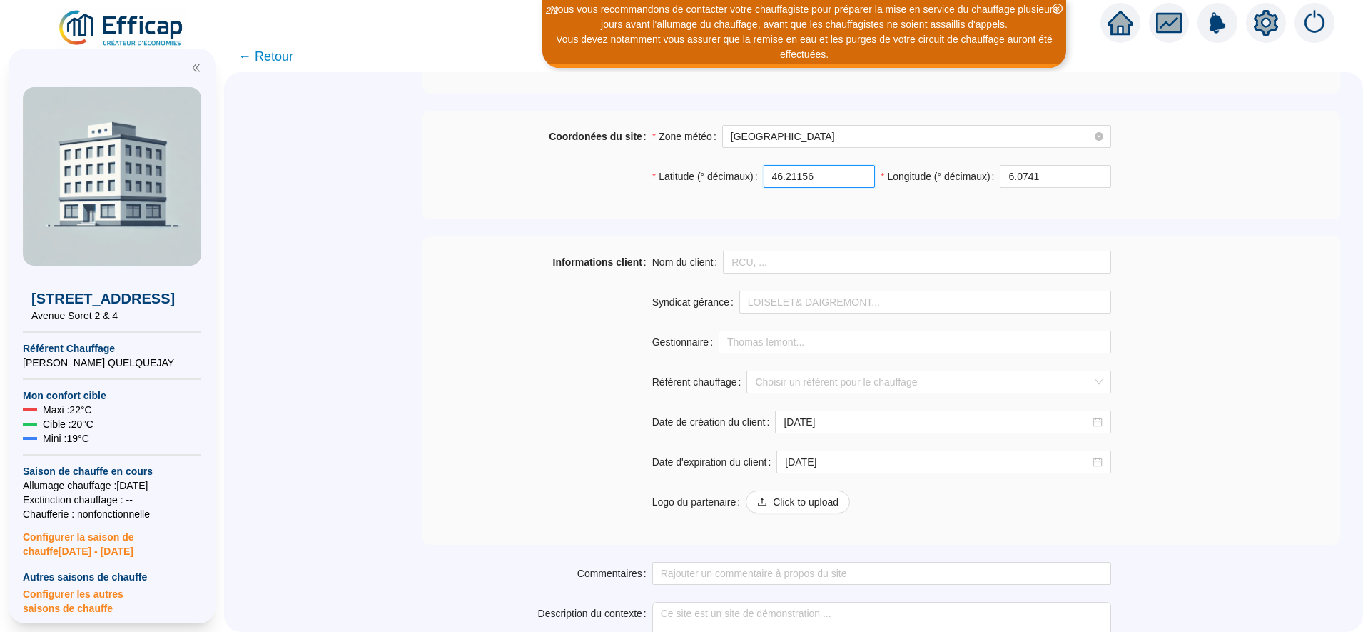
type input "46.21156"
click at [1043, 181] on input "6.0741" at bounding box center [1055, 176] width 109 height 21
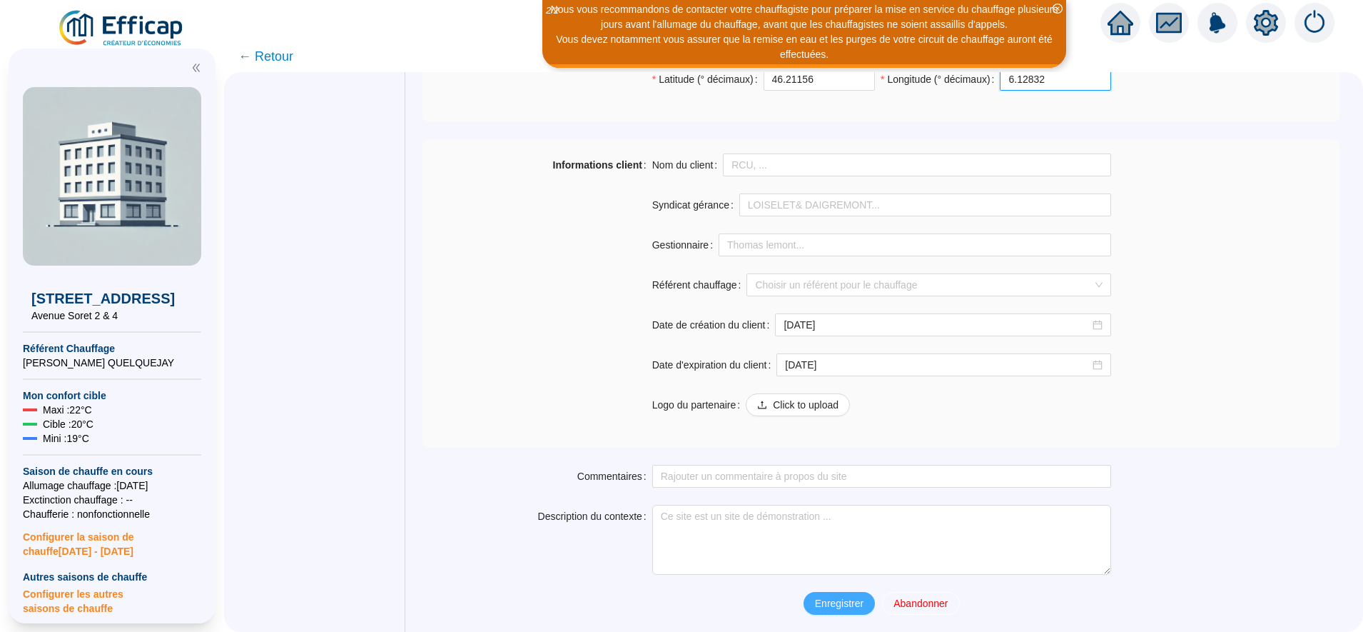
type input "6.12832"
click at [835, 610] on span "Enregistrer" at bounding box center [839, 603] width 49 height 15
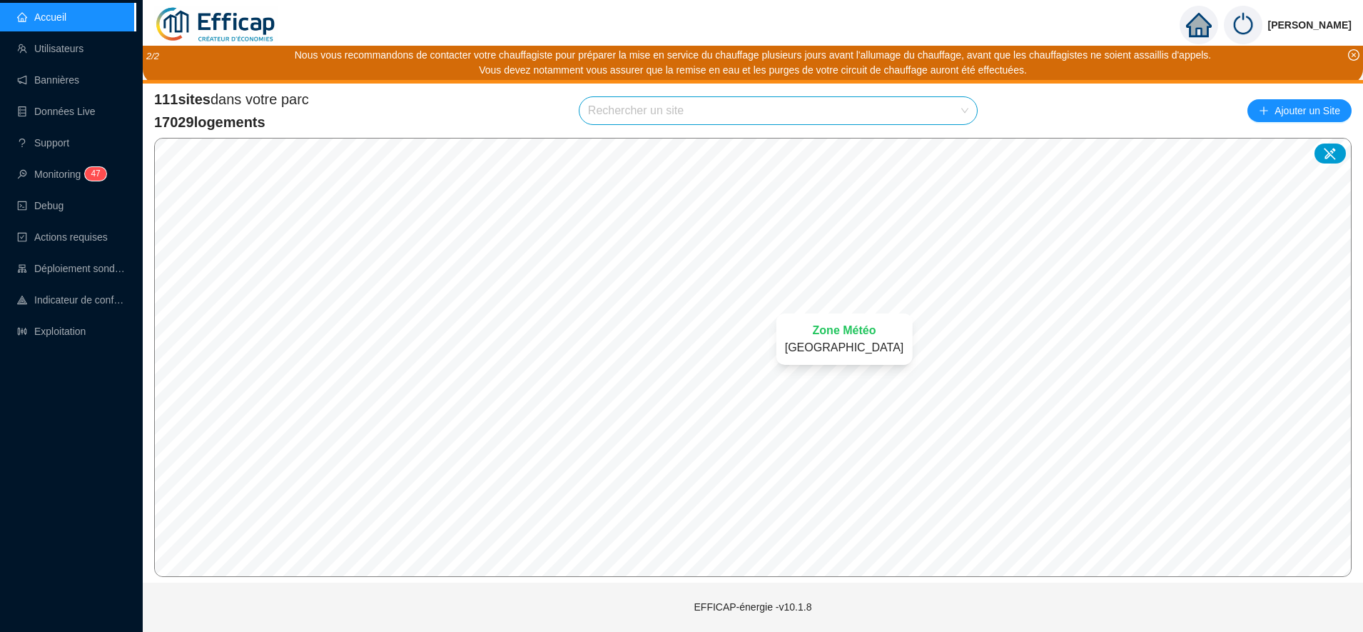
click at [835, 306] on div "Zone Météo Genève" at bounding box center [845, 339] width 171 height 86
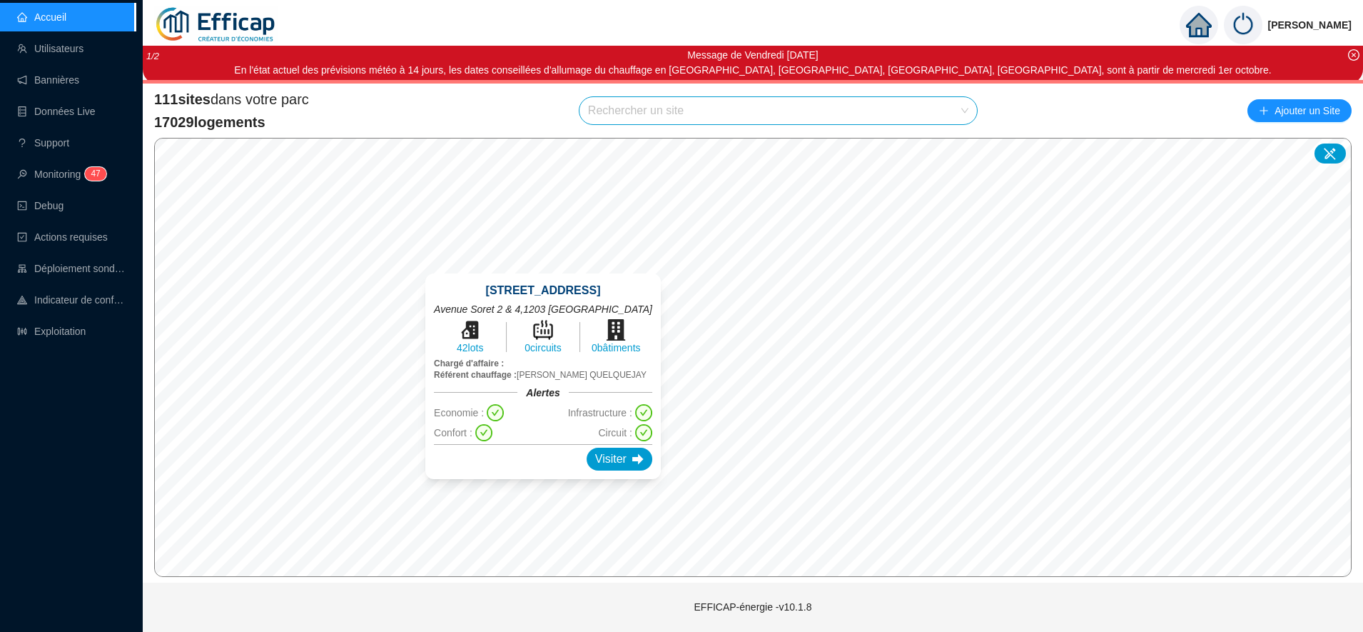
click at [553, 256] on div "[STREET_ADDRESS] 42 lots 0 circuits 0 bâtiments Chargé d'affaire : Référent cha…" at bounding box center [543, 376] width 270 height 240
click at [545, 267] on div "[STREET_ADDRESS] 42 lots 0 circuits 0 bâtiments Chargé d'affaire : Référent cha…" at bounding box center [543, 376] width 270 height 240
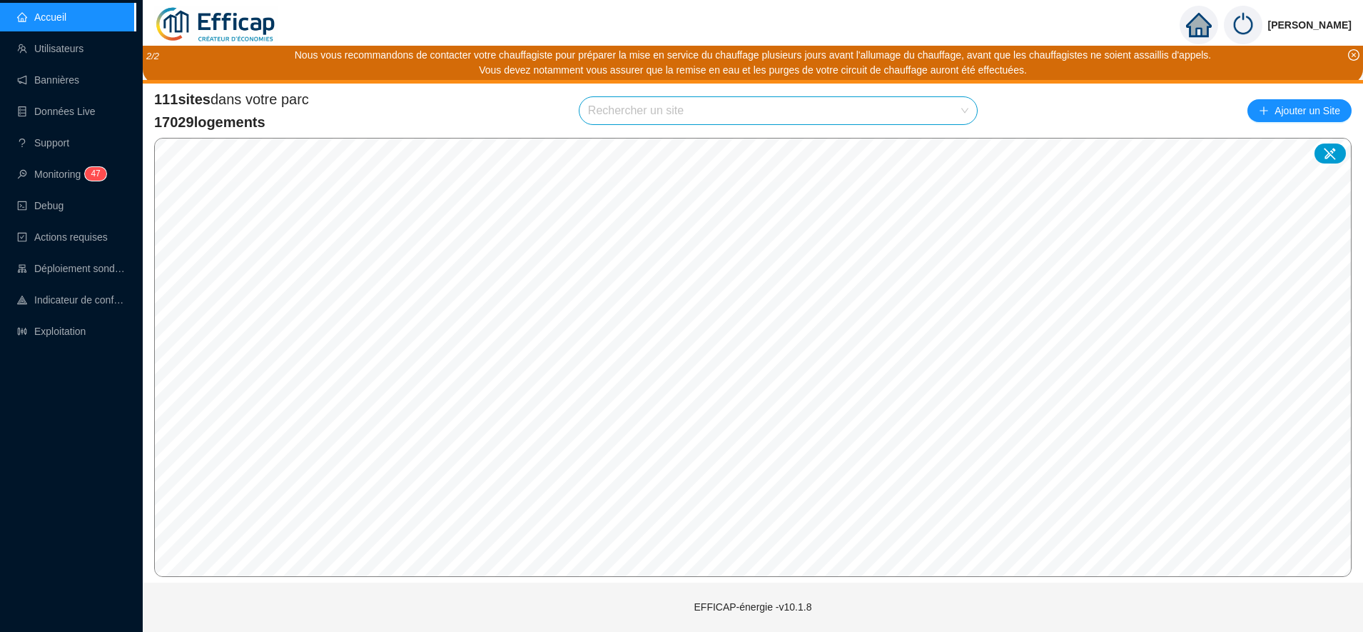
click at [793, 112] on div "111 sites dans votre parc 17029 logements Rechercher un site Ajouter un Site © …" at bounding box center [753, 333] width 1198 height 488
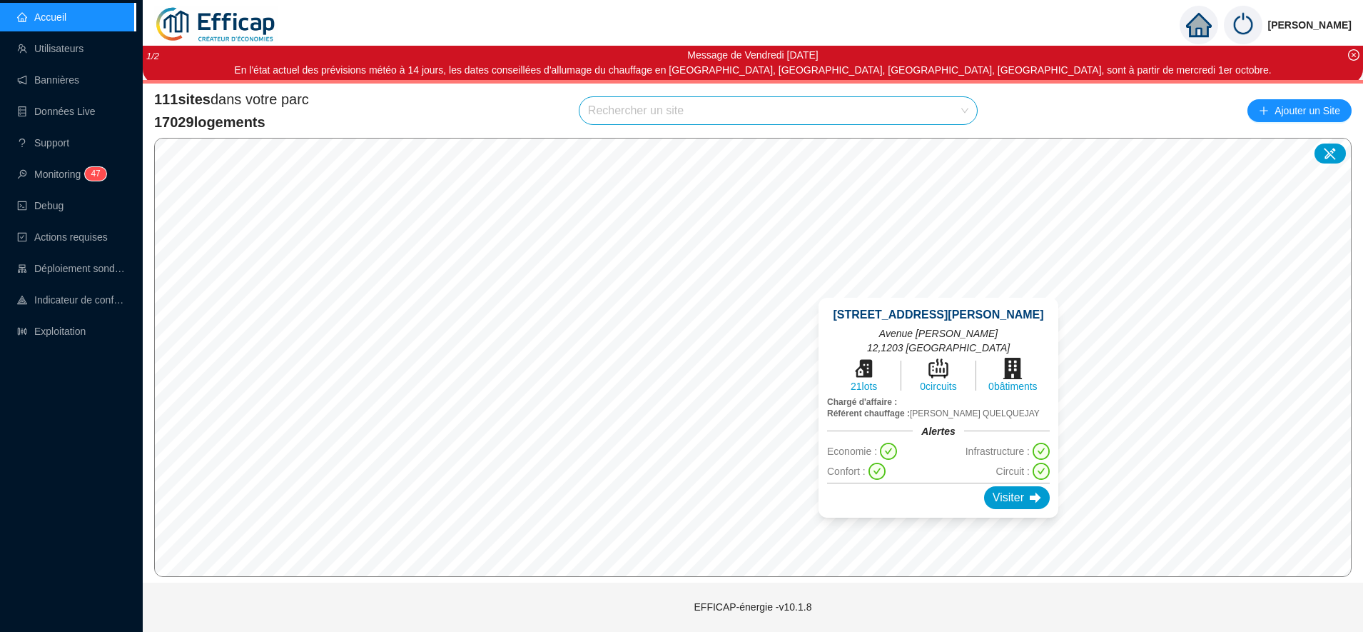
click at [934, 288] on div "[STREET_ADDRESS][PERSON_NAME] [STREET_ADDRESS][PERSON_NAME] 21 lots 0 circuits …" at bounding box center [939, 408] width 274 height 254
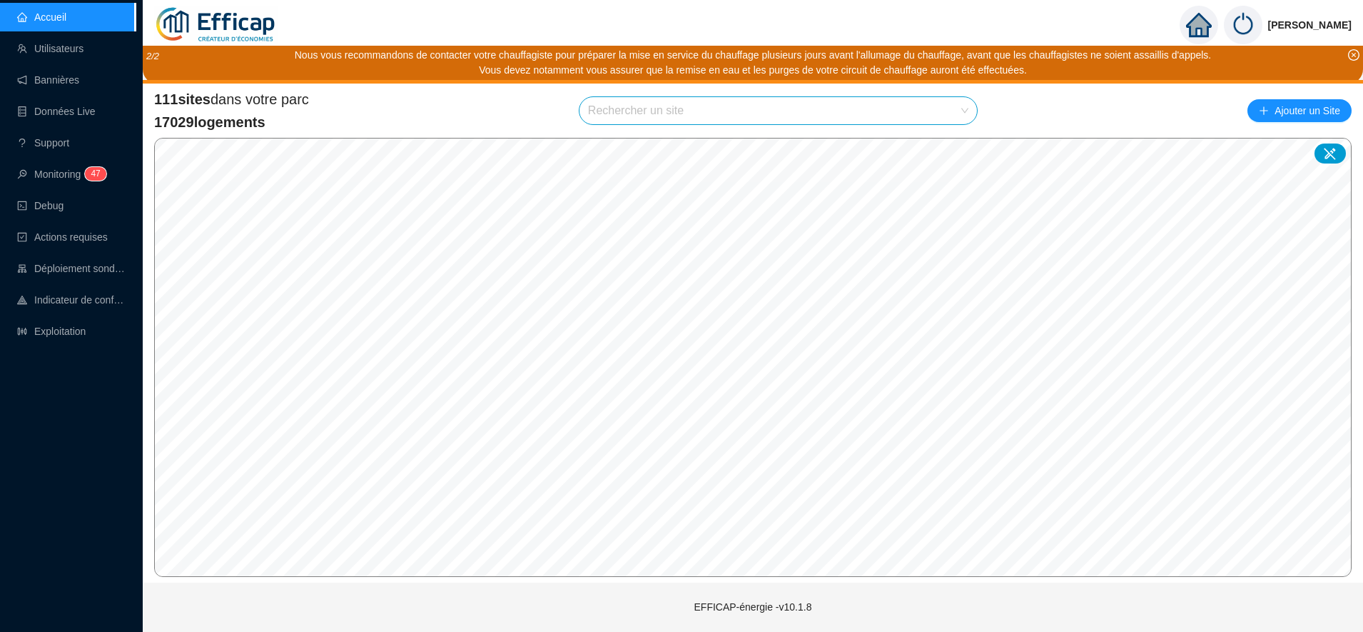
click at [955, 0] on html "Accueil Utilisateurs Bannières Données Live Support Monitoring 4 7 Debug Action…" at bounding box center [681, 316] width 1363 height 632
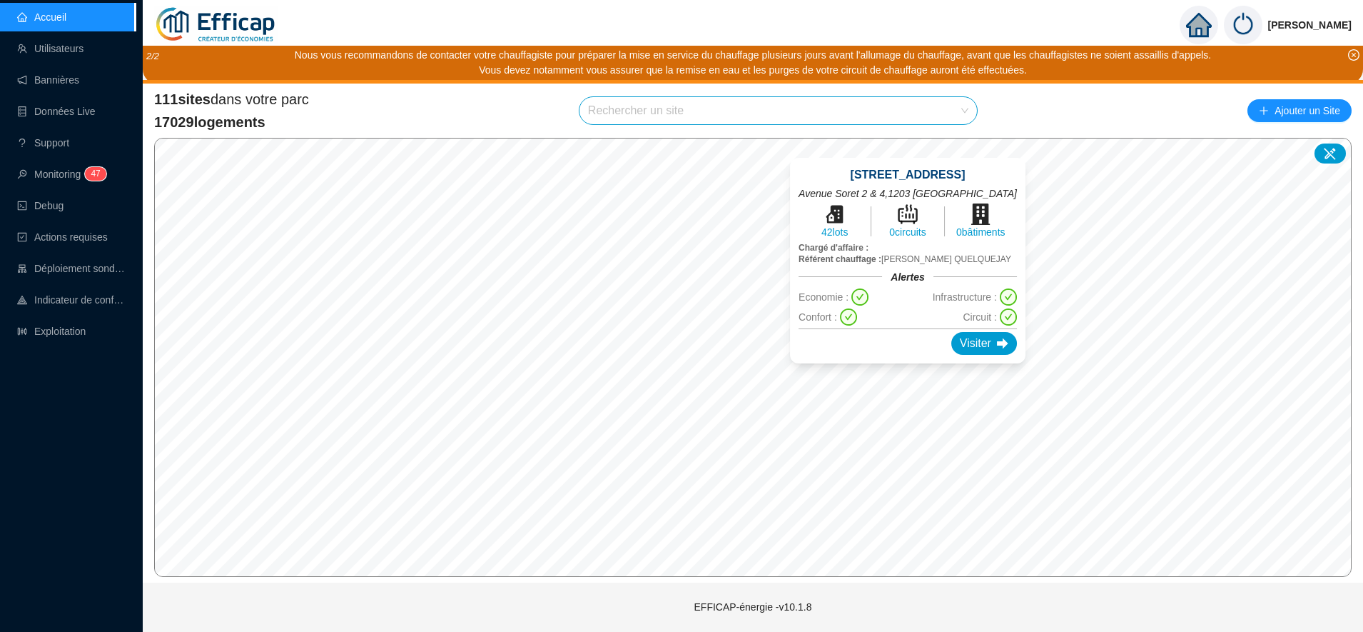
click at [912, 366] on div "[STREET_ADDRESS] 42 lots 0 circuits 0 bâtiments Chargé d'affaire : Référent cha…" at bounding box center [908, 261] width 270 height 240
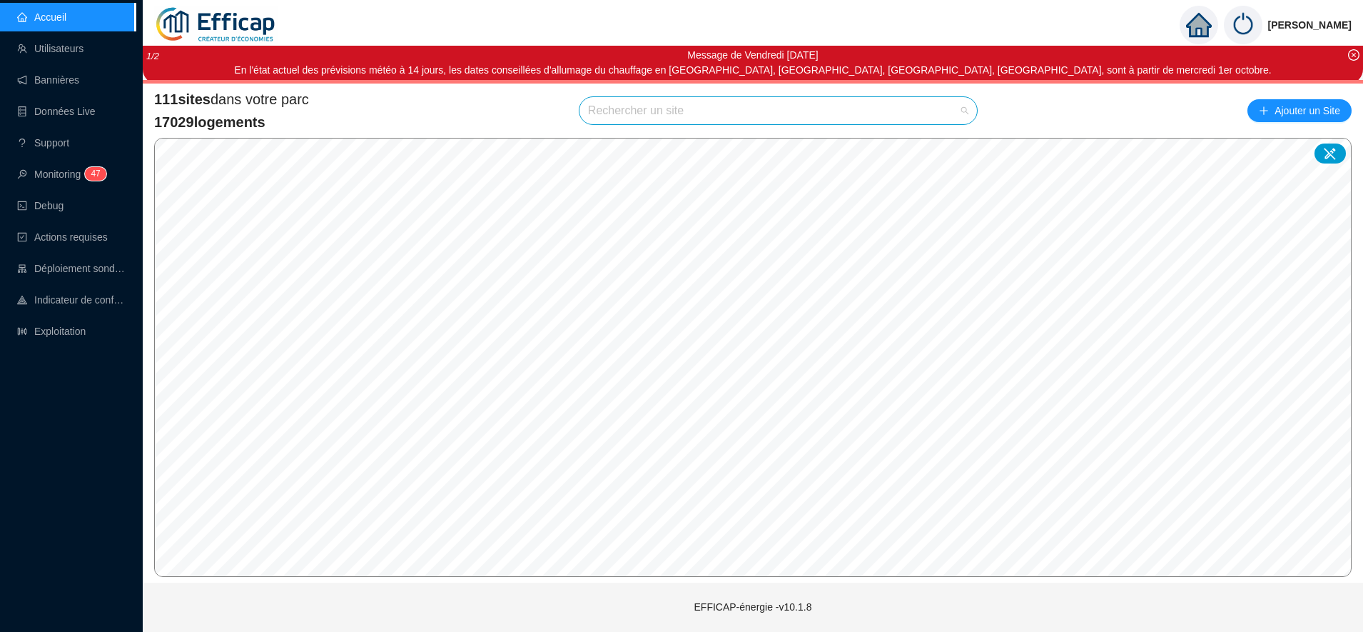
click at [635, 113] on input "search" at bounding box center [772, 110] width 368 height 27
type input "cèdr"
click at [663, 141] on span "[STREET_ADDRESS]" at bounding box center [642, 144] width 99 height 15
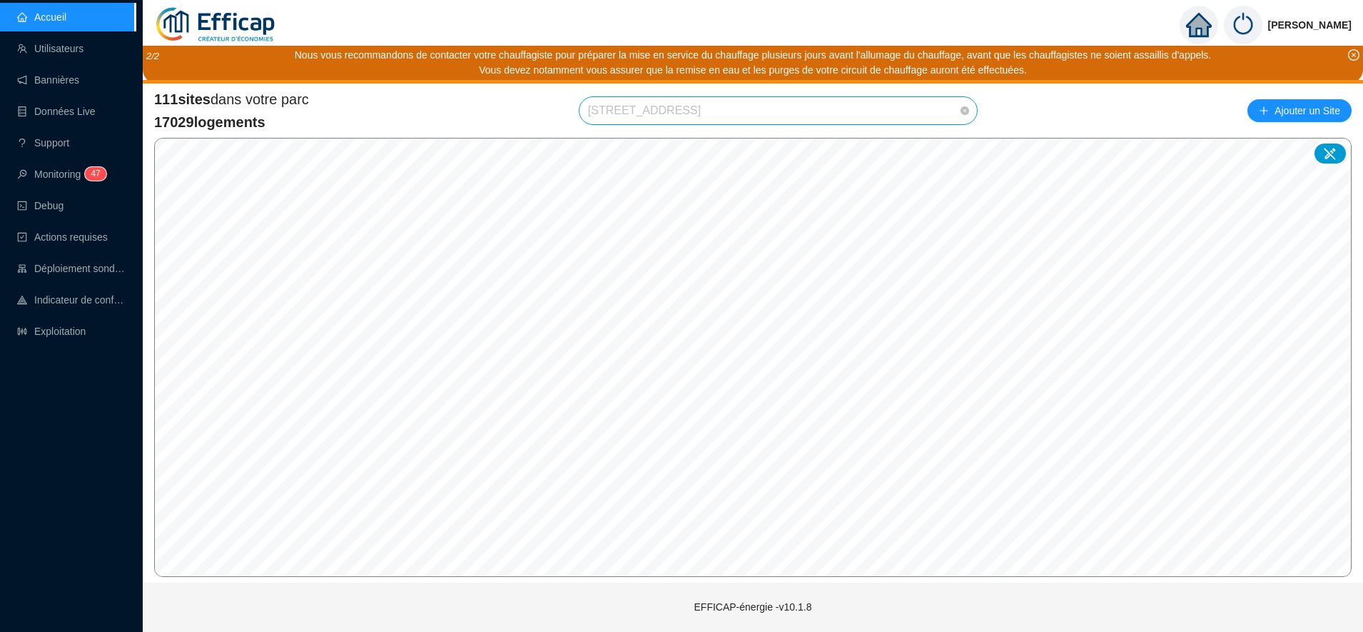
scroll to position [1662, 0]
click at [730, 114] on span "[STREET_ADDRESS]" at bounding box center [778, 110] width 380 height 27
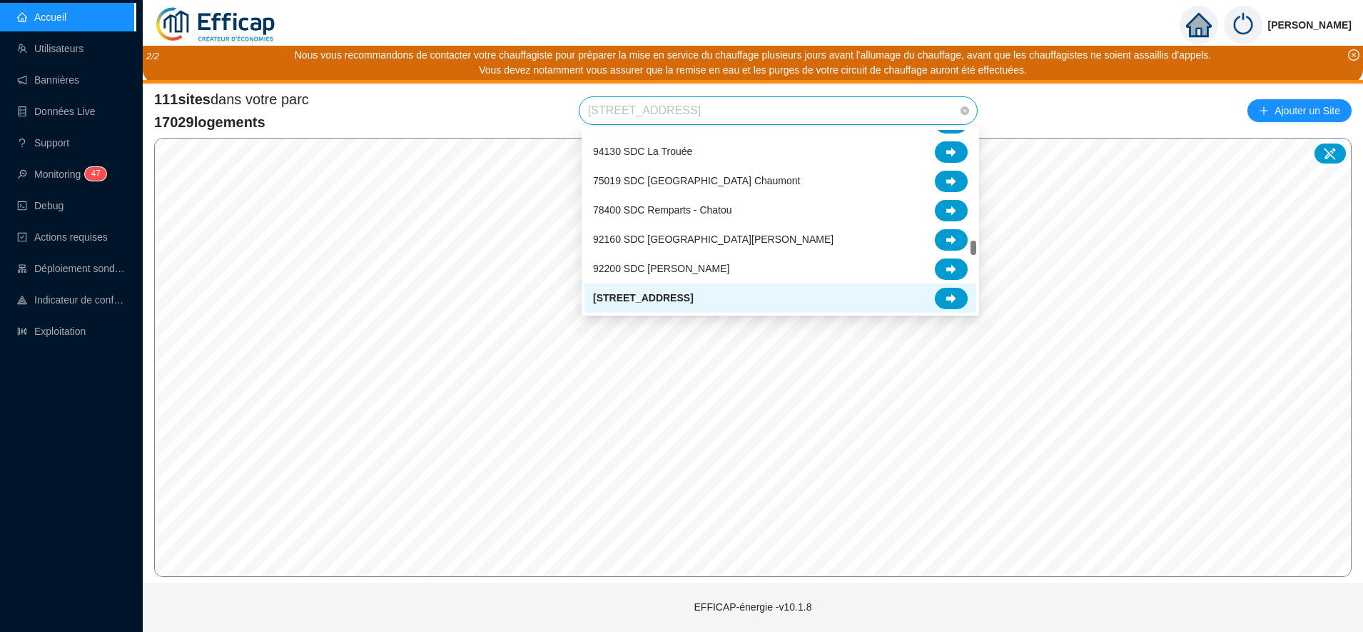
click at [783, 284] on div "[STREET_ADDRESS]" at bounding box center [781, 297] width 392 height 29
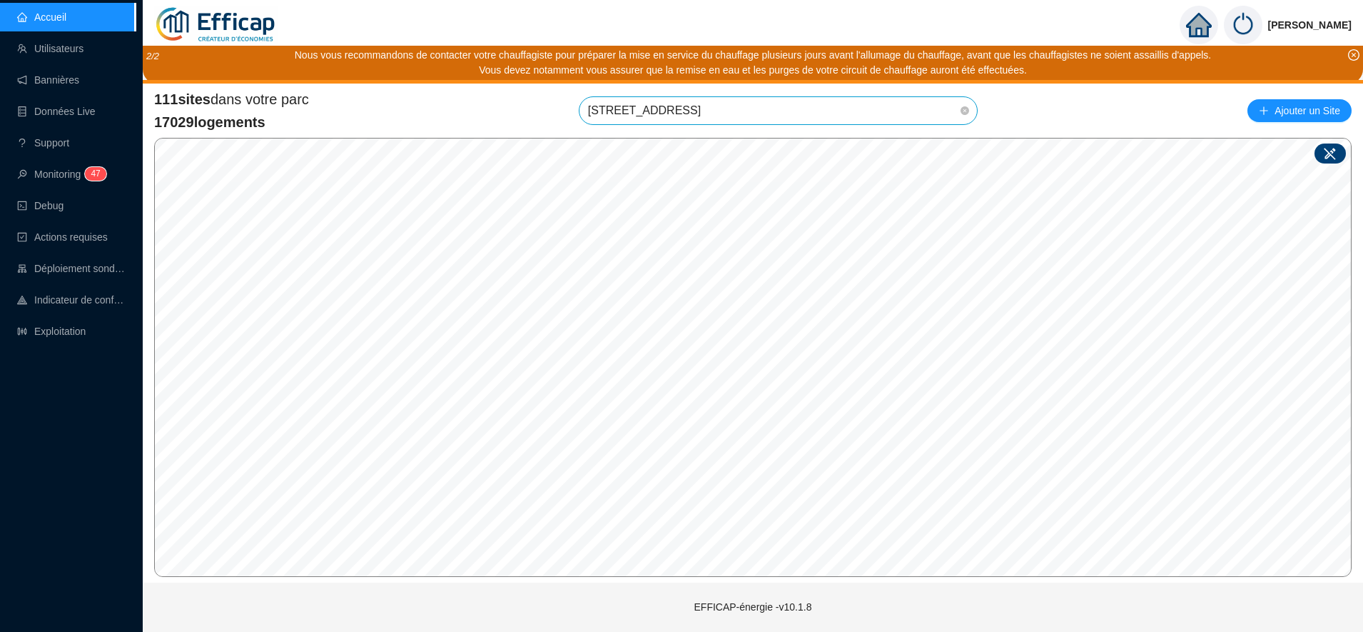
click at [1329, 151] on icon at bounding box center [1331, 153] width 14 height 14
click at [1324, 153] on icon at bounding box center [1331, 153] width 14 height 14
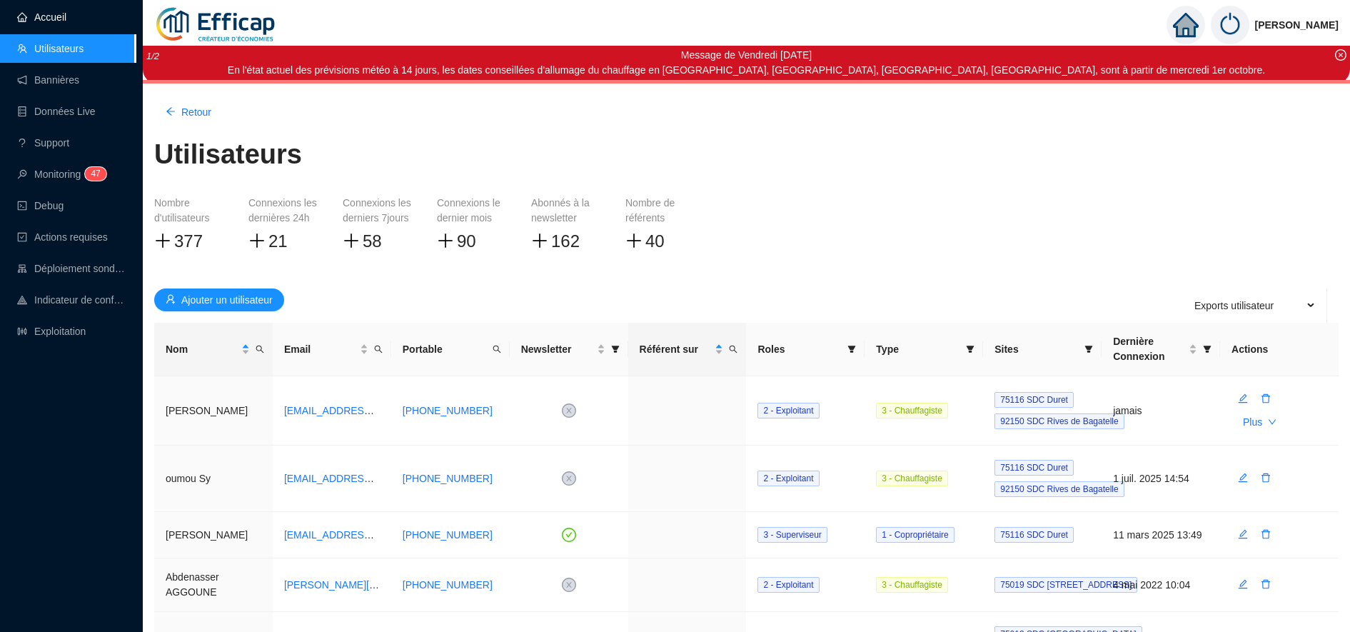
click at [36, 11] on link "Accueil" at bounding box center [41, 16] width 49 height 11
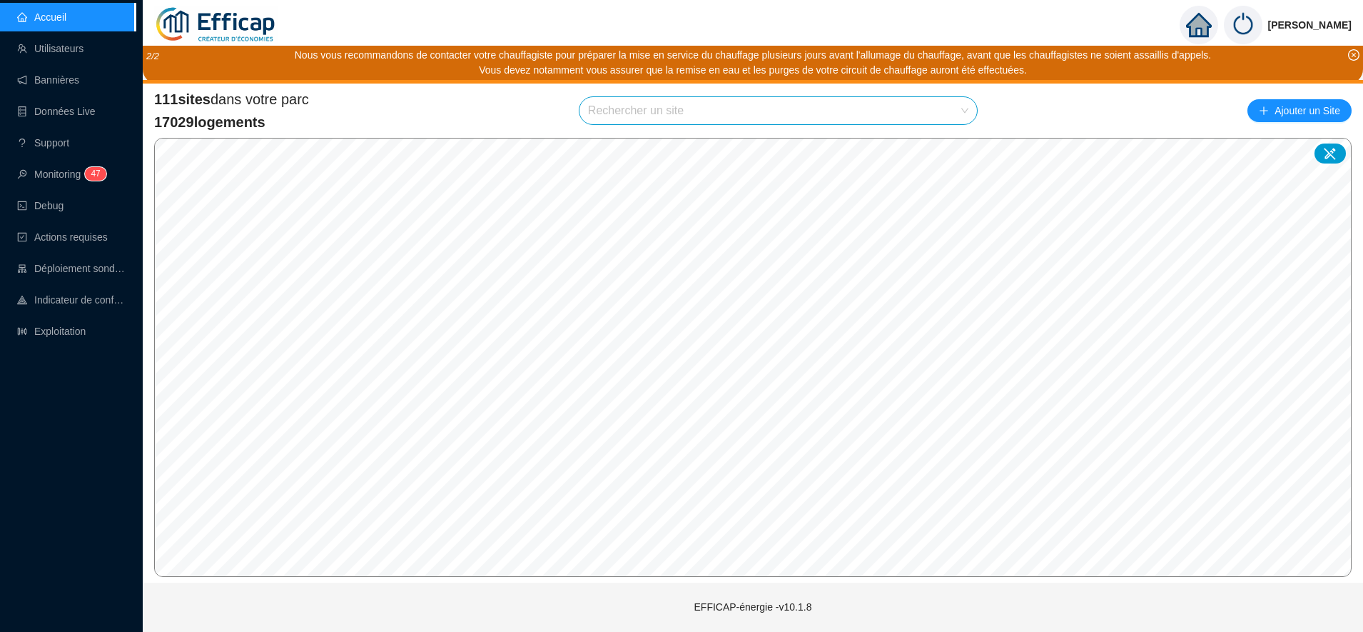
click at [1011, 0] on html "Accueil Utilisateurs Bannières Données Live Support Monitoring 4 7 Debug Action…" at bounding box center [681, 316] width 1363 height 632
click at [730, 0] on html "Accueil Utilisateurs Bannières Données Live Support Monitoring 4 7 Debug Action…" at bounding box center [681, 316] width 1363 height 632
click at [908, 631] on html "Accueil Utilisateurs Bannières Données Live Support Monitoring 4 7 Debug Action…" at bounding box center [681, 316] width 1363 height 632
